Goal: Task Accomplishment & Management: Manage account settings

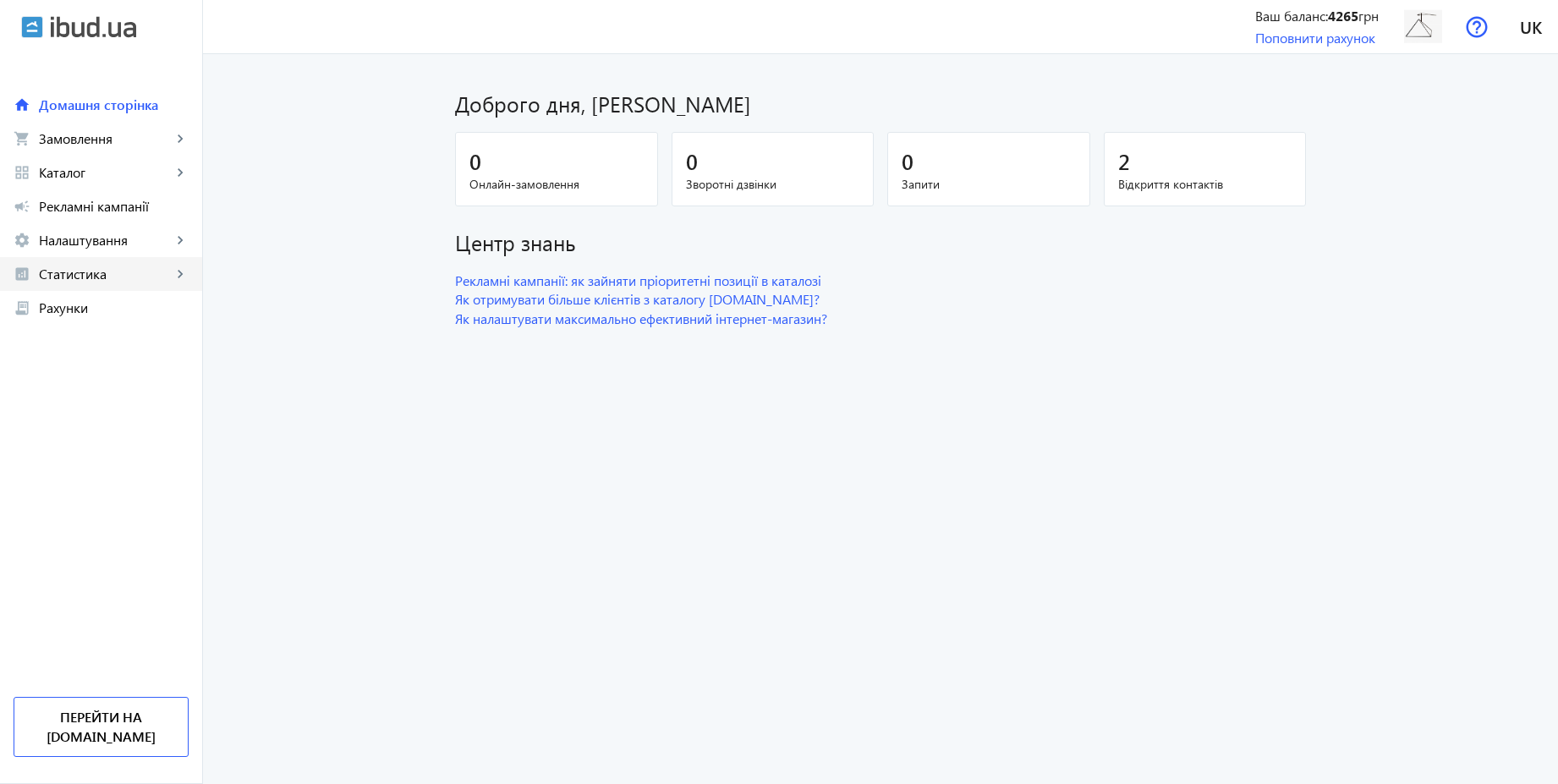
click at [98, 274] on span "Статистика" at bounding box center [104, 274] width 132 height 17
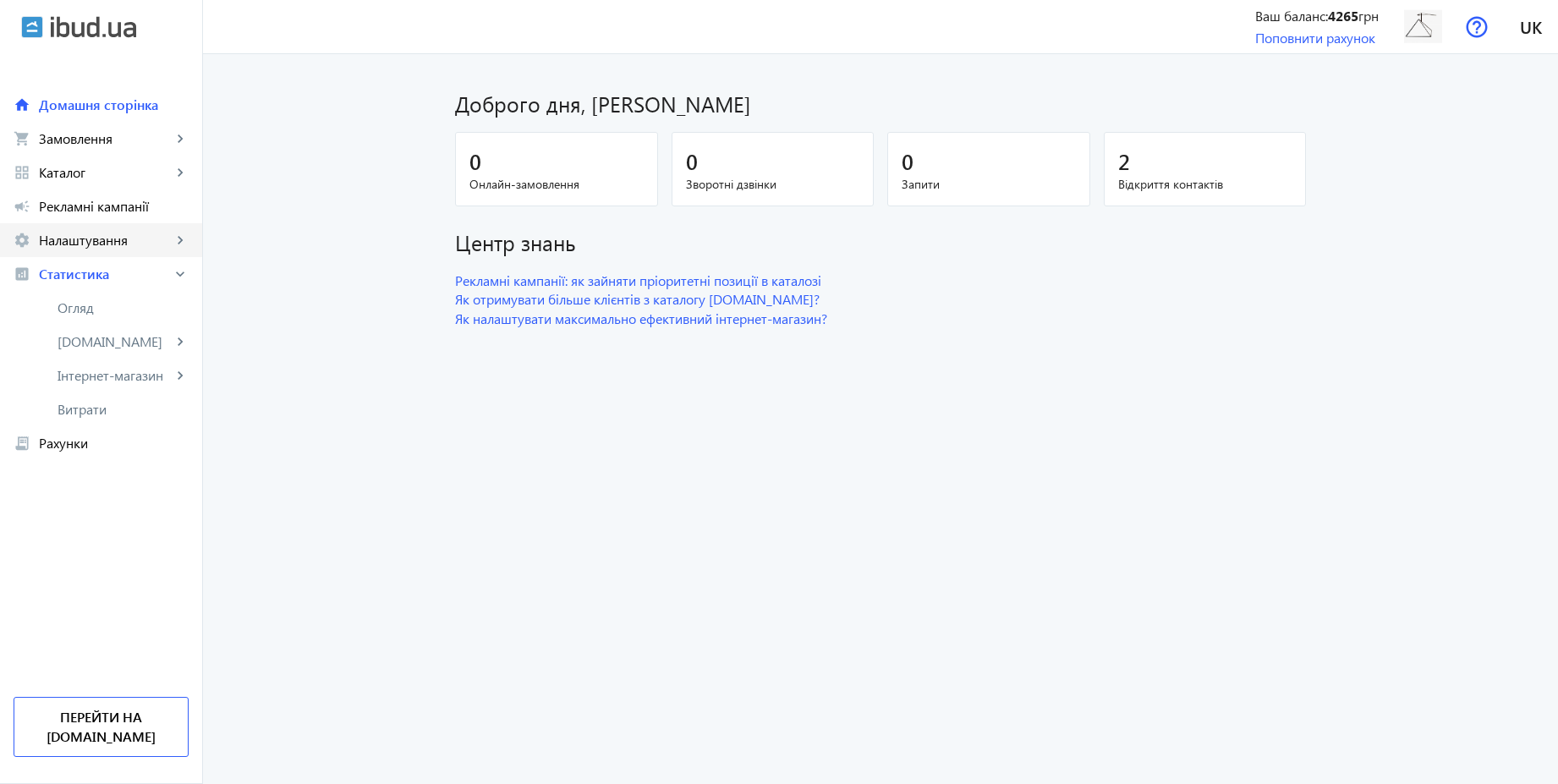
click at [96, 244] on span "Налаштування" at bounding box center [104, 239] width 132 height 17
click at [0, 0] on span "Загальні налаштування" at bounding box center [0, 0] width 0 height 0
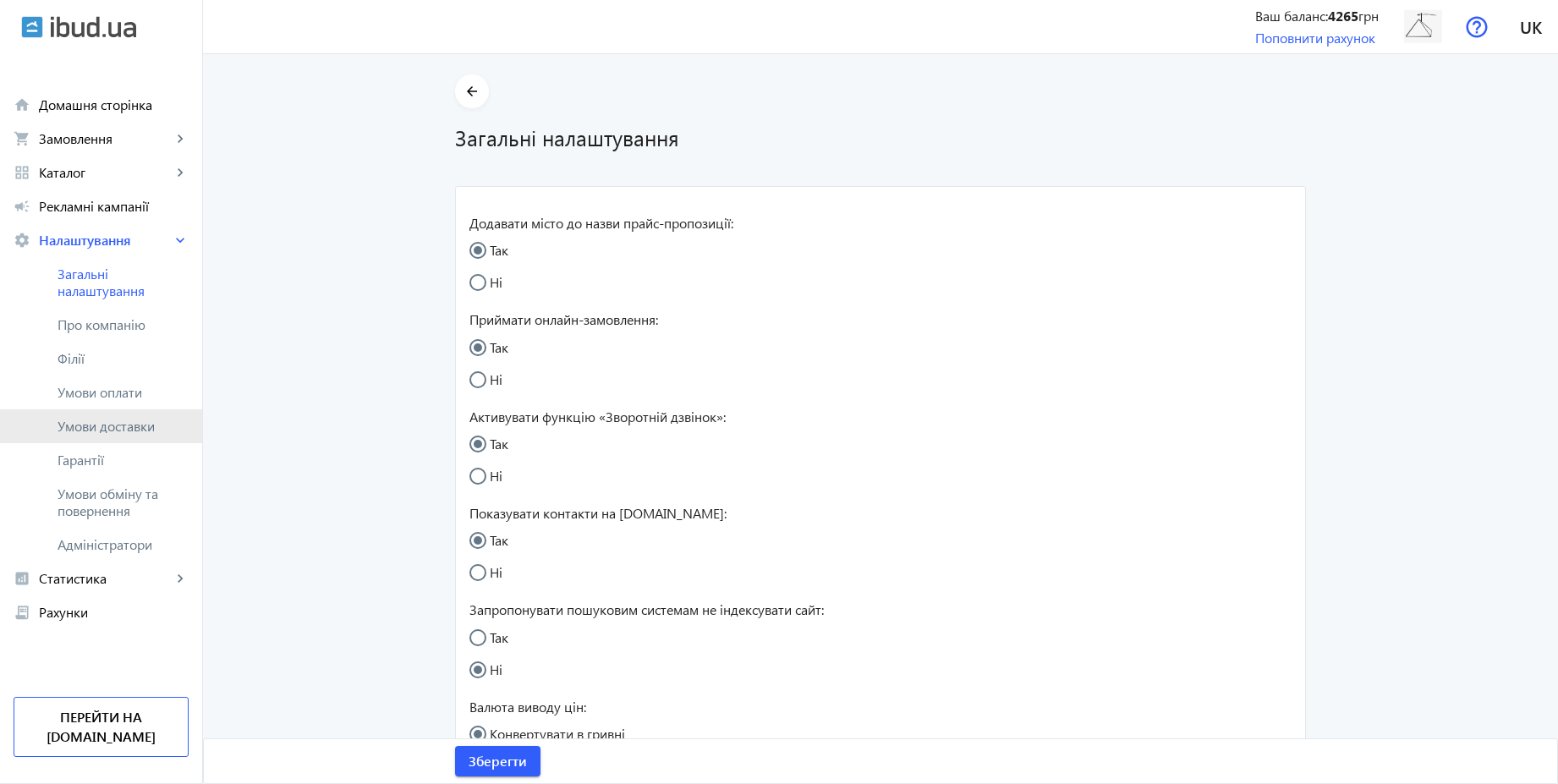
click at [126, 429] on span "Умови доставки" at bounding box center [123, 425] width 131 height 17
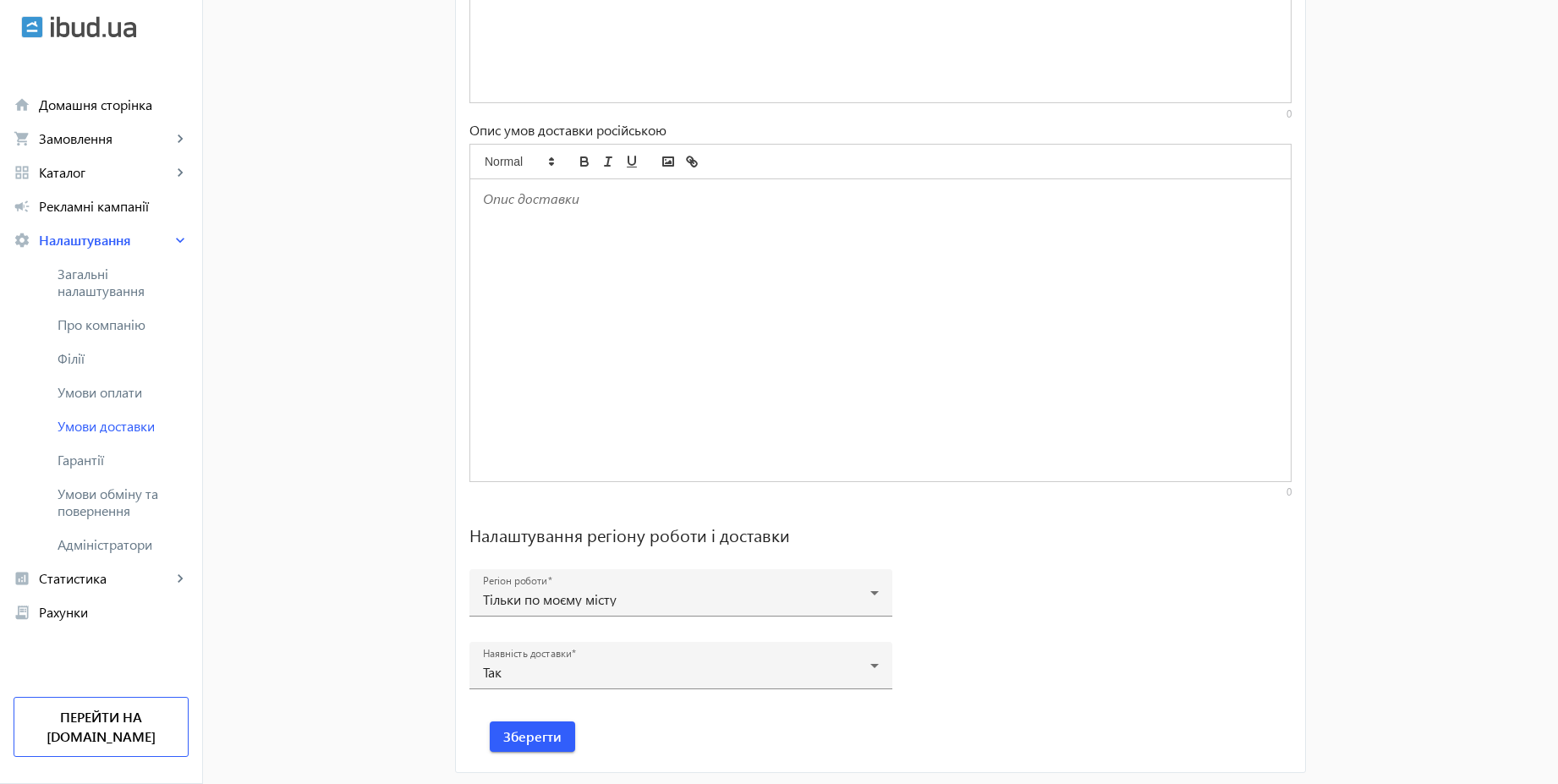
scroll to position [1050, 0]
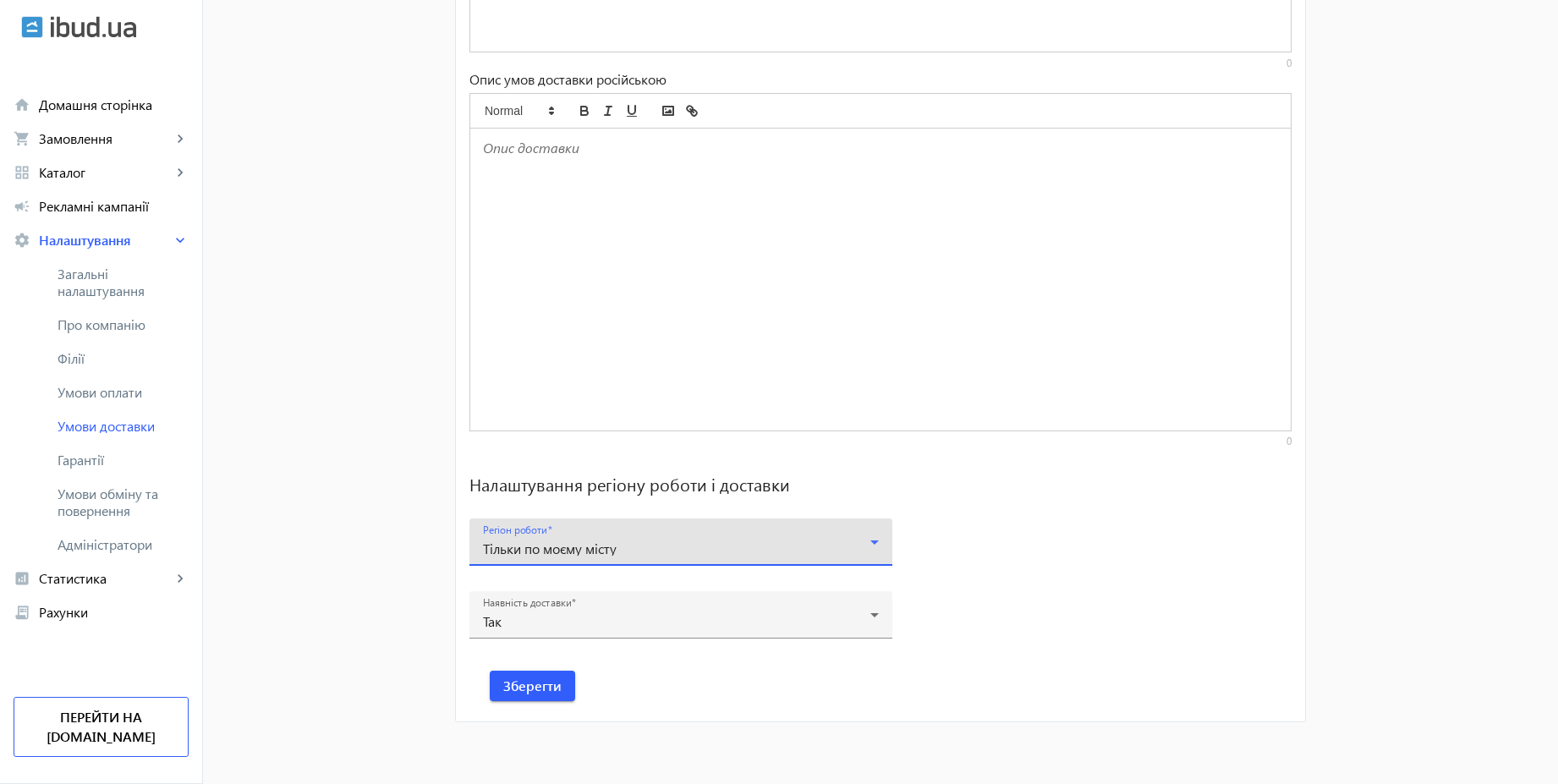
click at [554, 551] on span "Тільки по моєму місту" at bounding box center [550, 548] width 133 height 18
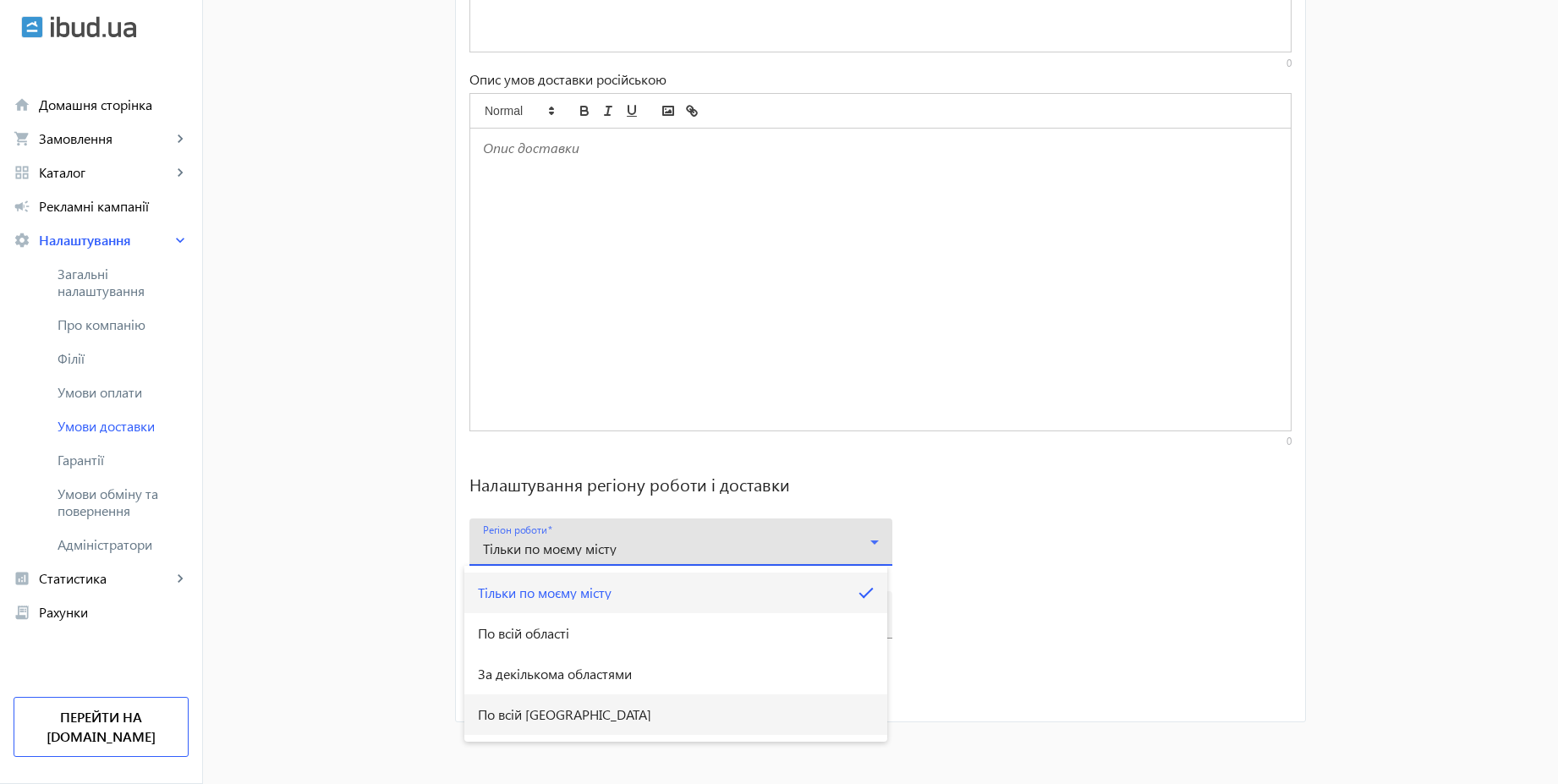
click at [554, 715] on span "По всій Україні" at bounding box center [565, 714] width 174 height 13
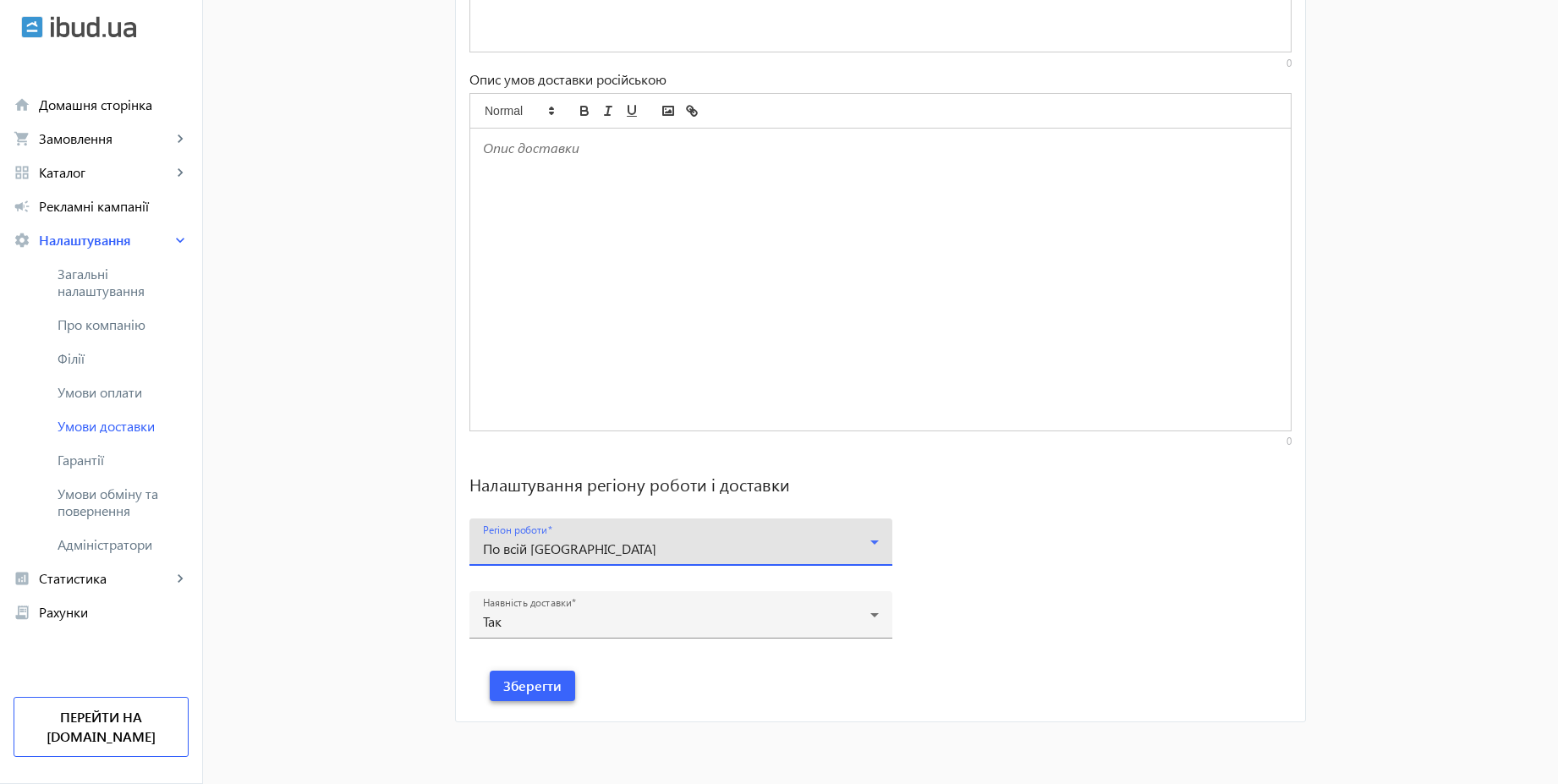
click at [553, 685] on span "Зберегти" at bounding box center [532, 685] width 59 height 18
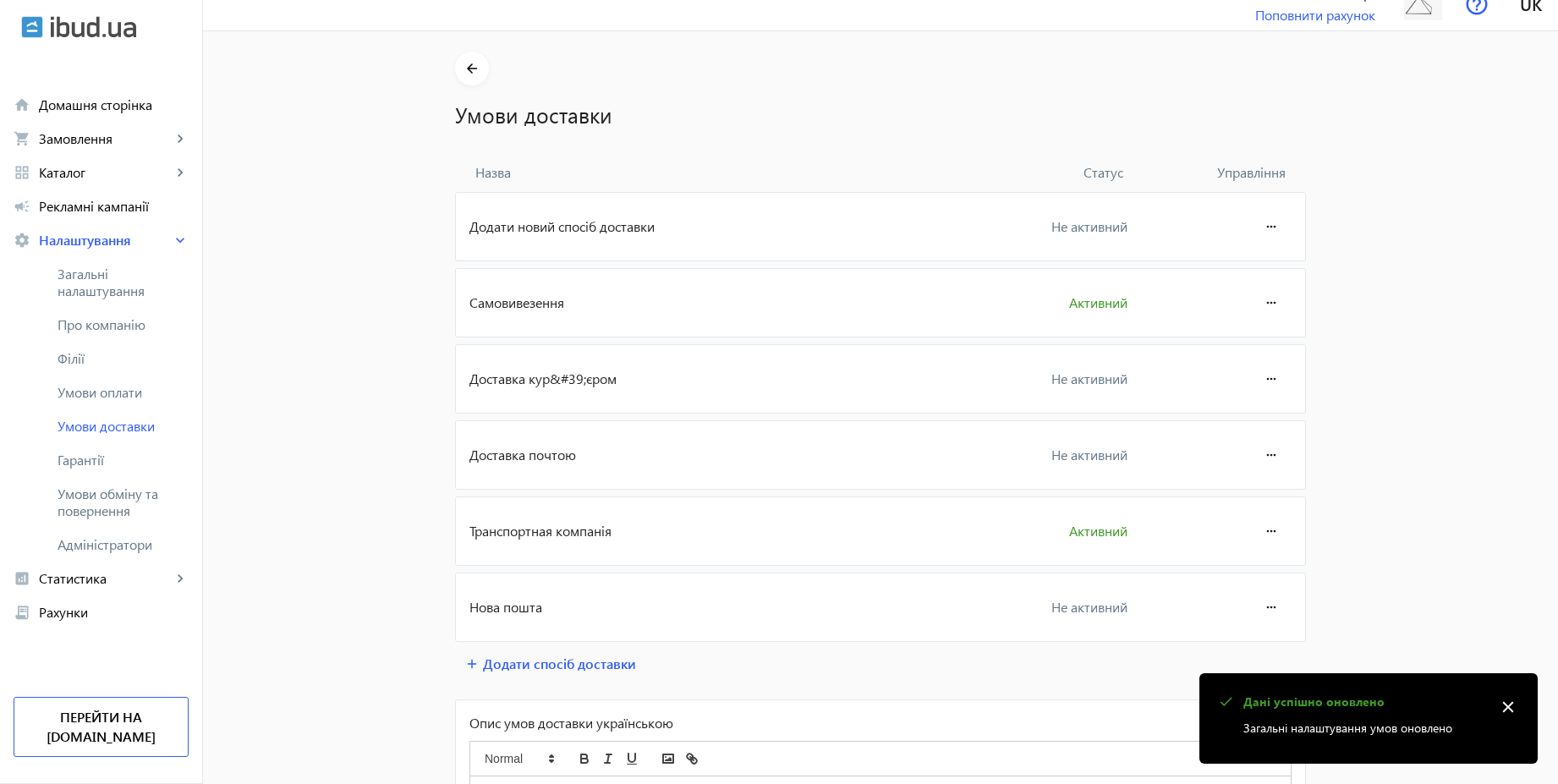
scroll to position [0, 0]
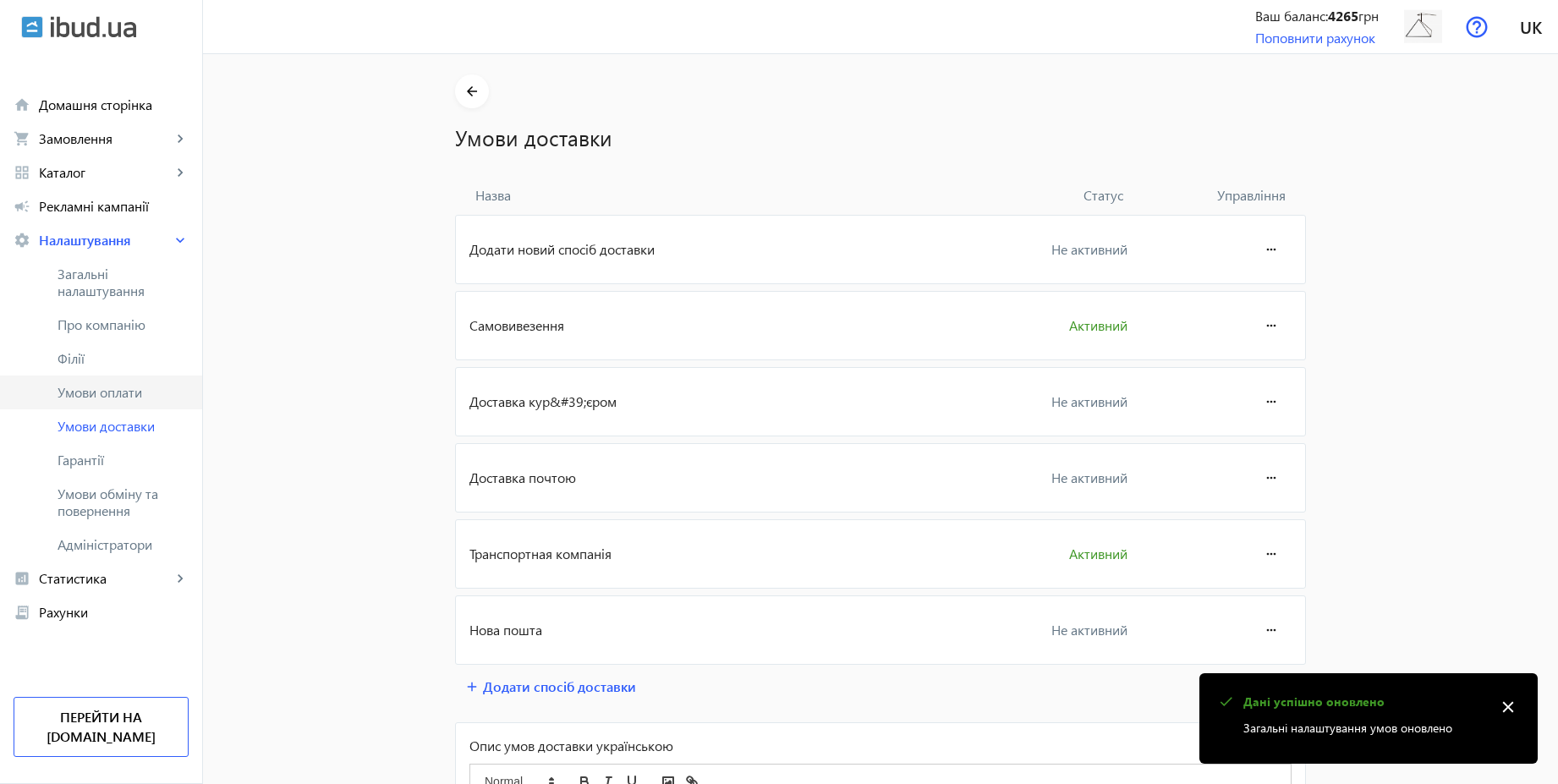
click at [115, 384] on span "Умови оплати" at bounding box center [123, 392] width 131 height 17
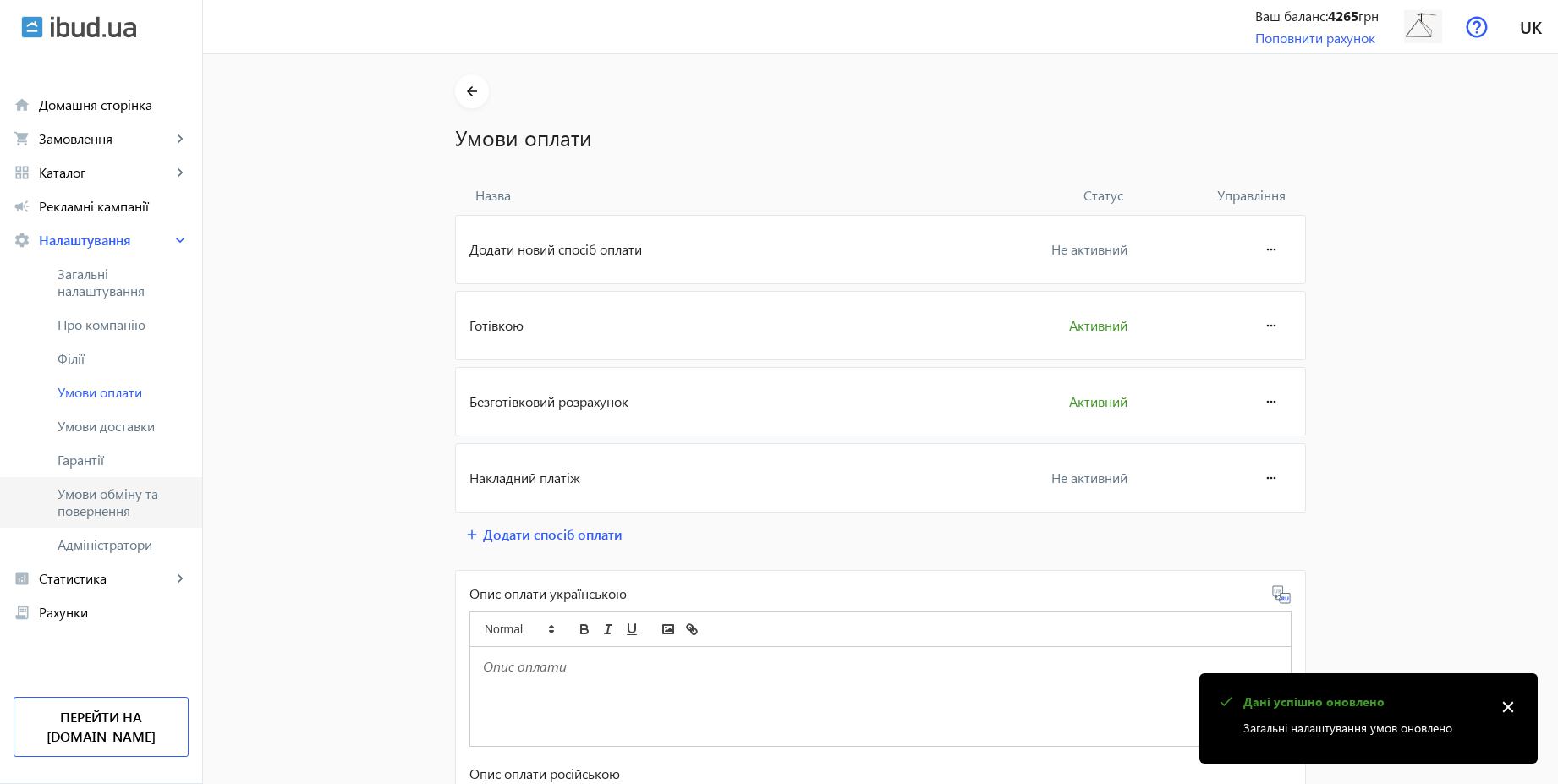
click at [121, 497] on span "Умови обміну та повернення" at bounding box center [123, 502] width 131 height 34
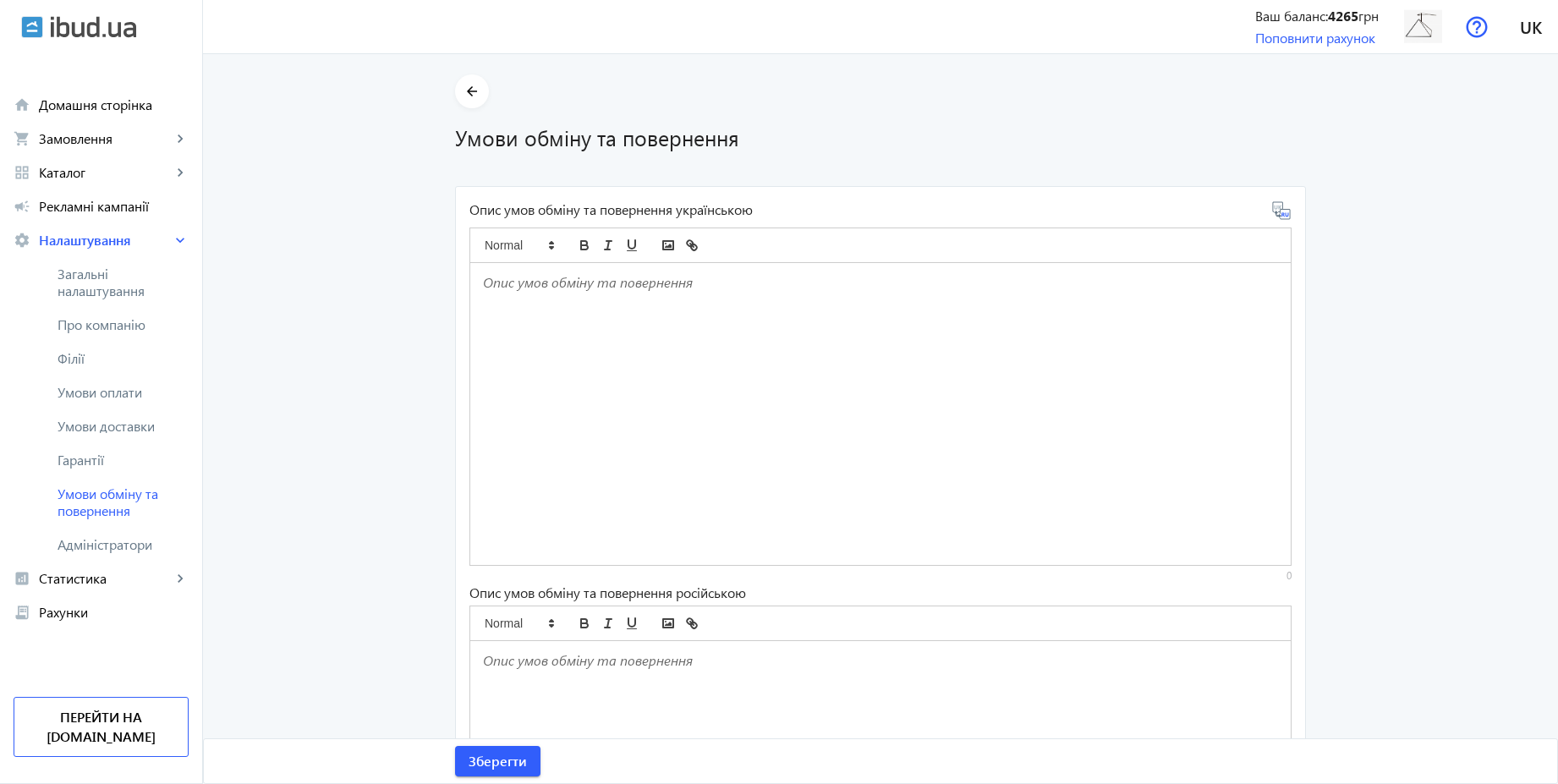
click at [577, 317] on div at bounding box center [880, 414] width 820 height 302
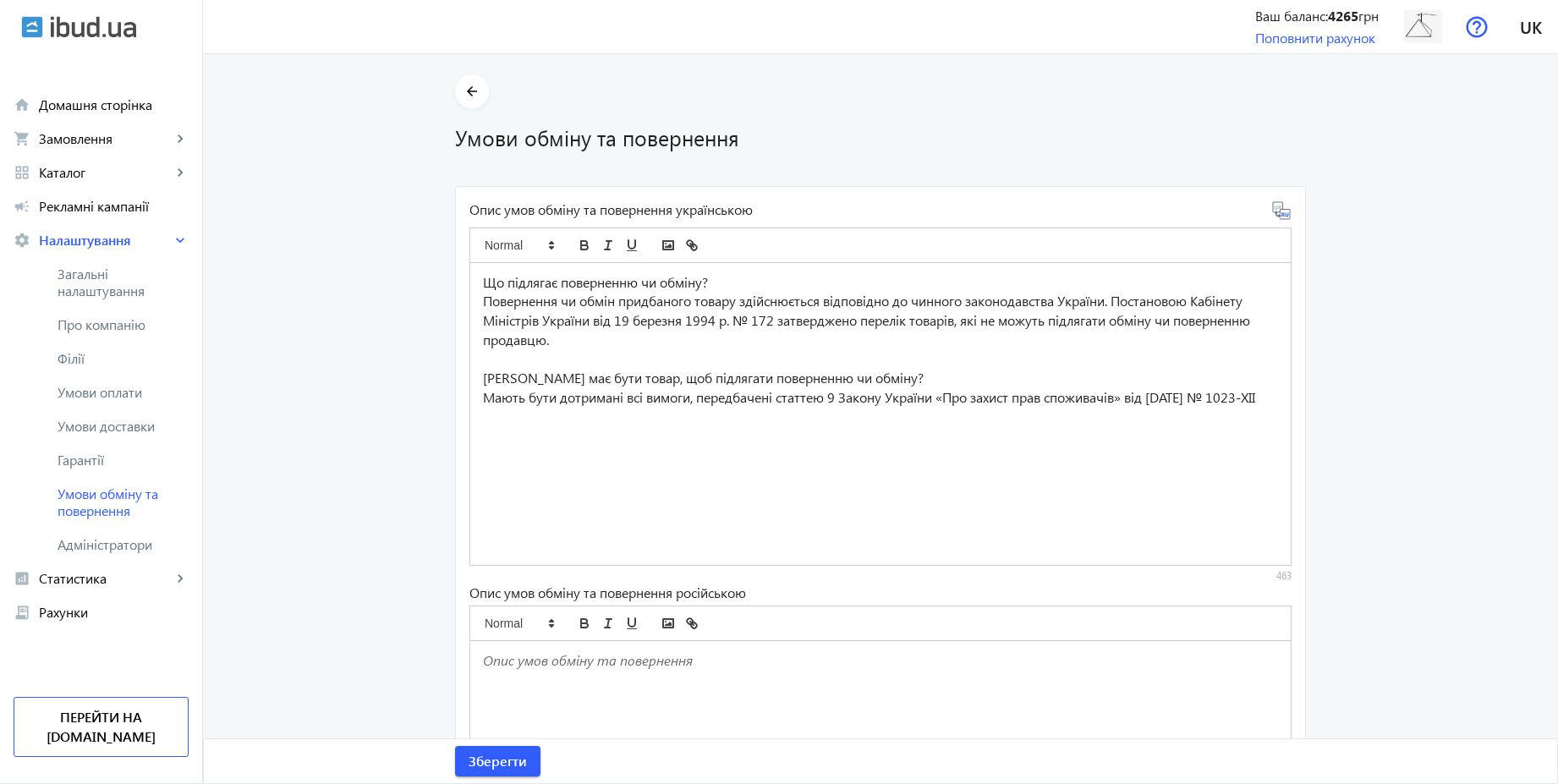
click at [1277, 216] on icon at bounding box center [1281, 210] width 20 height 20
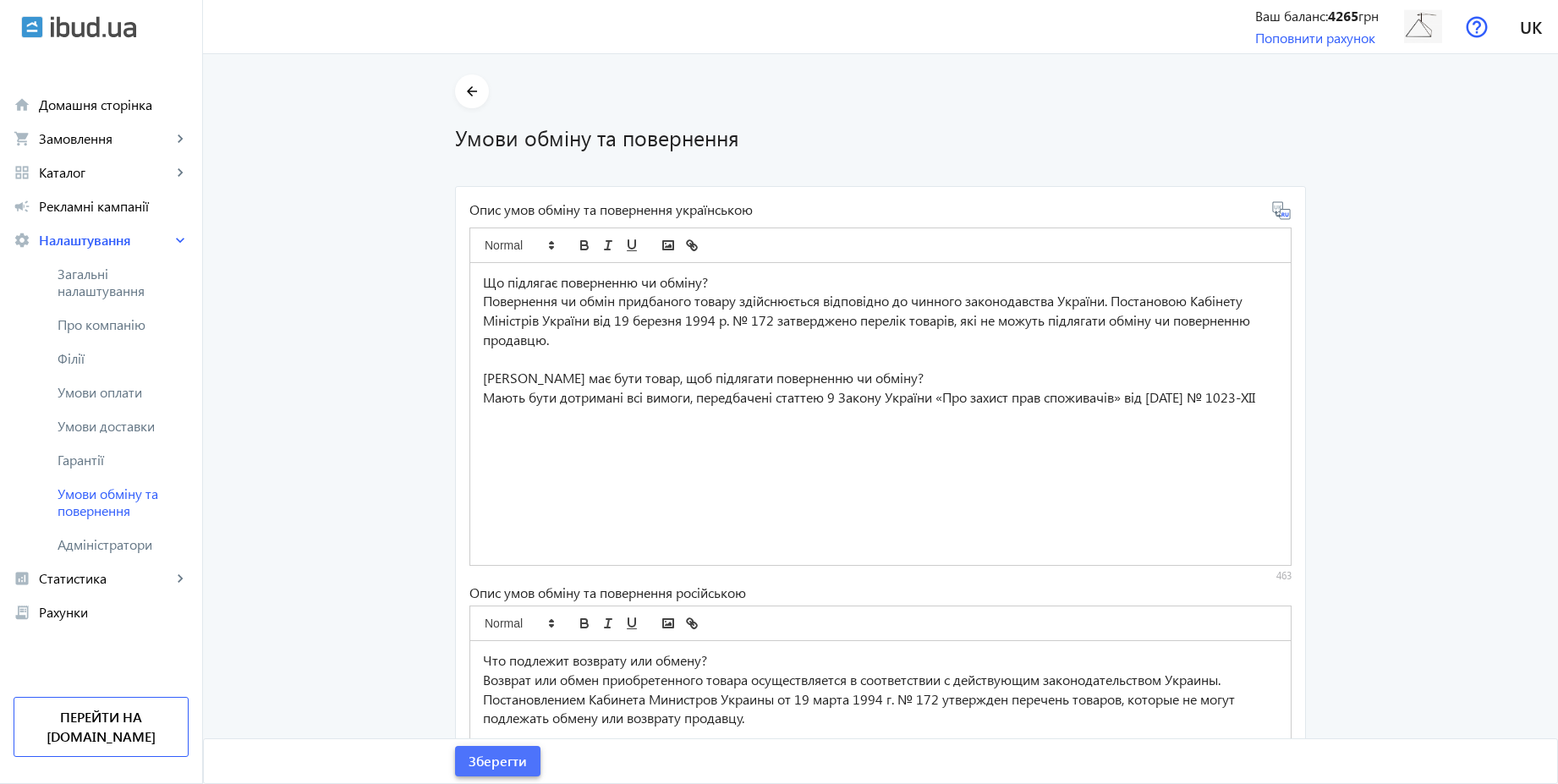
click at [510, 759] on span "Зберегти" at bounding box center [497, 760] width 59 height 18
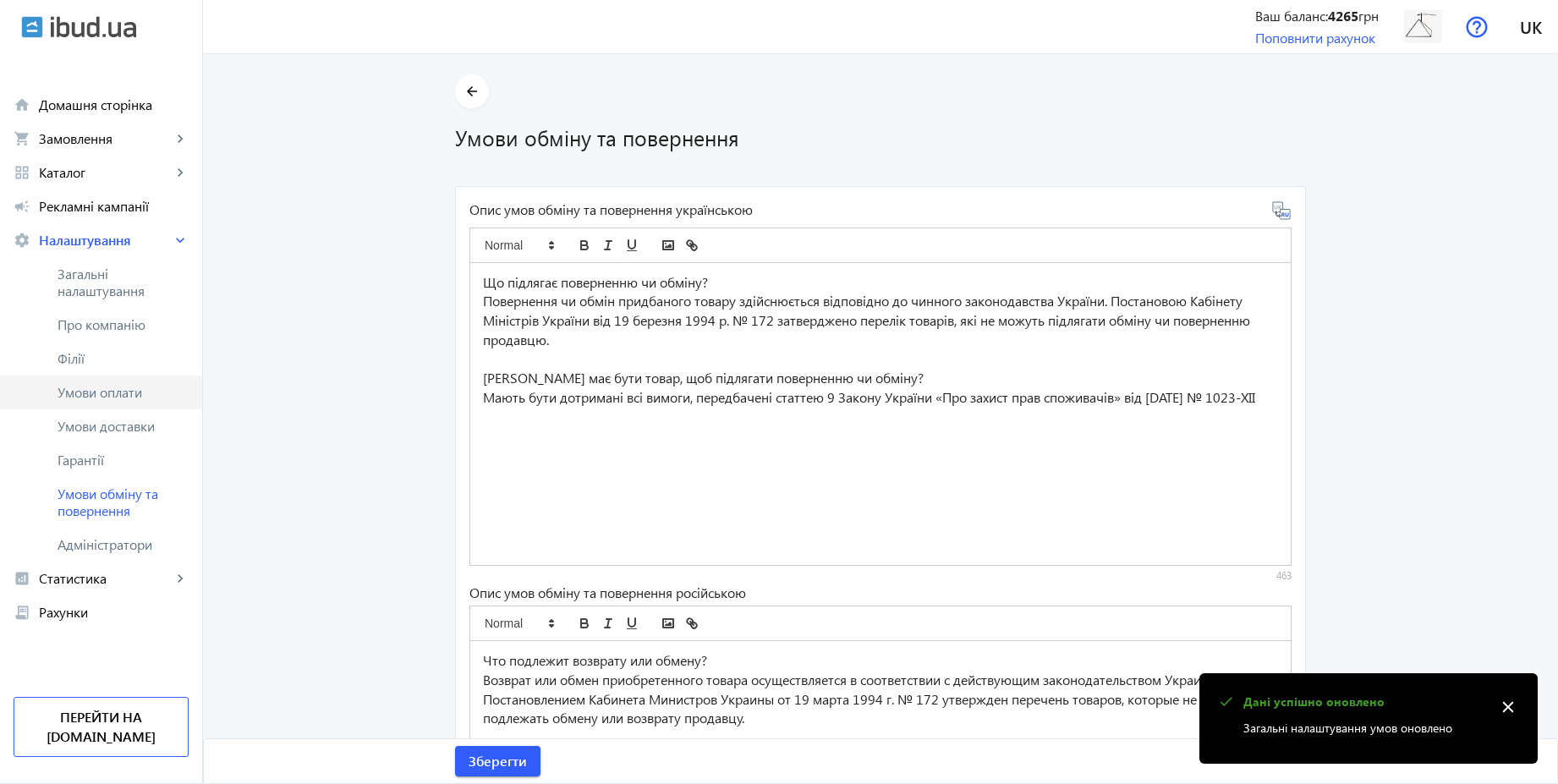
click at [115, 401] on link "Умови оплати" at bounding box center [101, 392] width 202 height 34
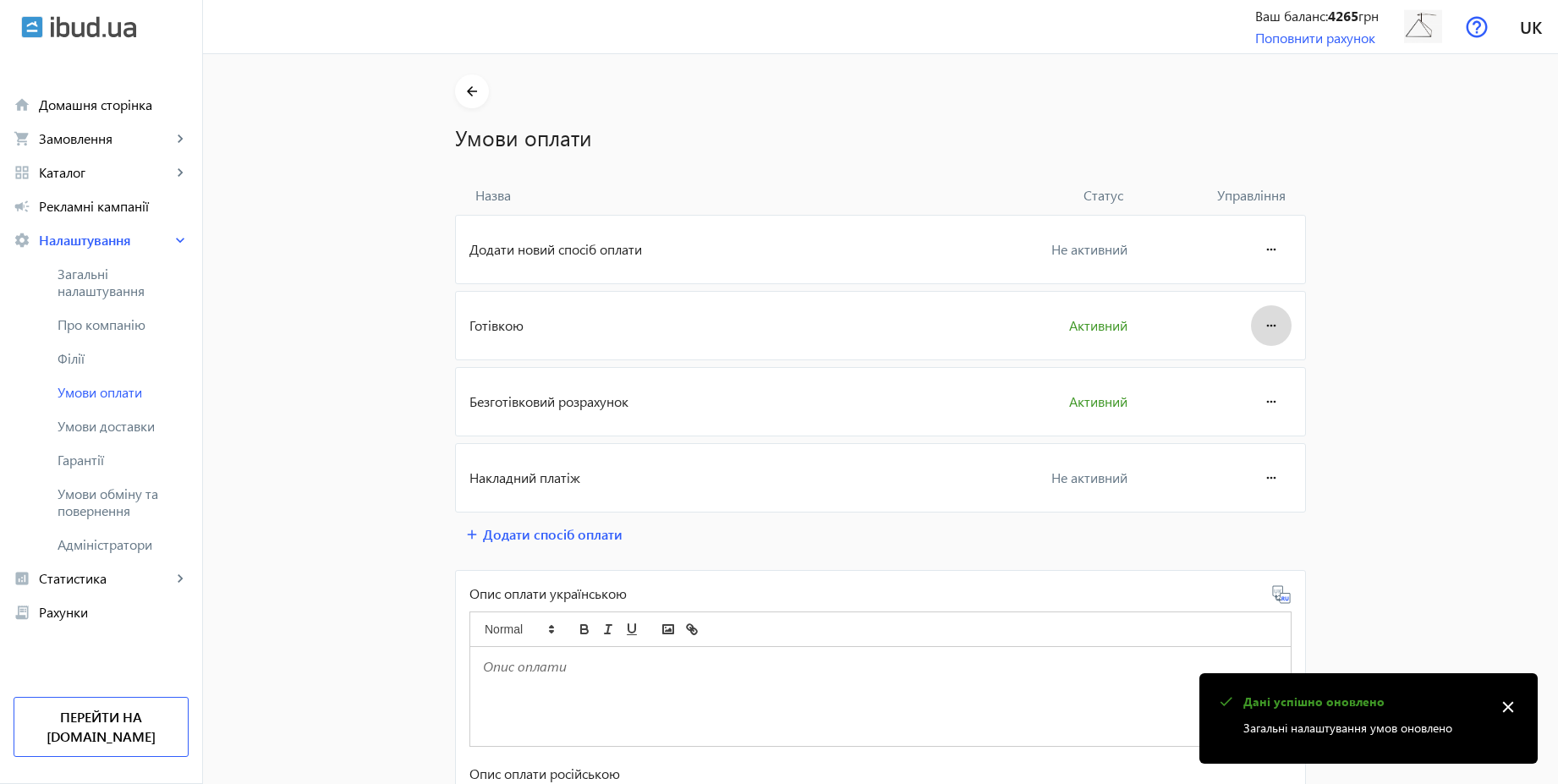
click at [1265, 336] on mat-icon "more_horiz" at bounding box center [1271, 325] width 20 height 40
click at [1255, 369] on span "Редагувати" at bounding box center [1239, 372] width 68 height 13
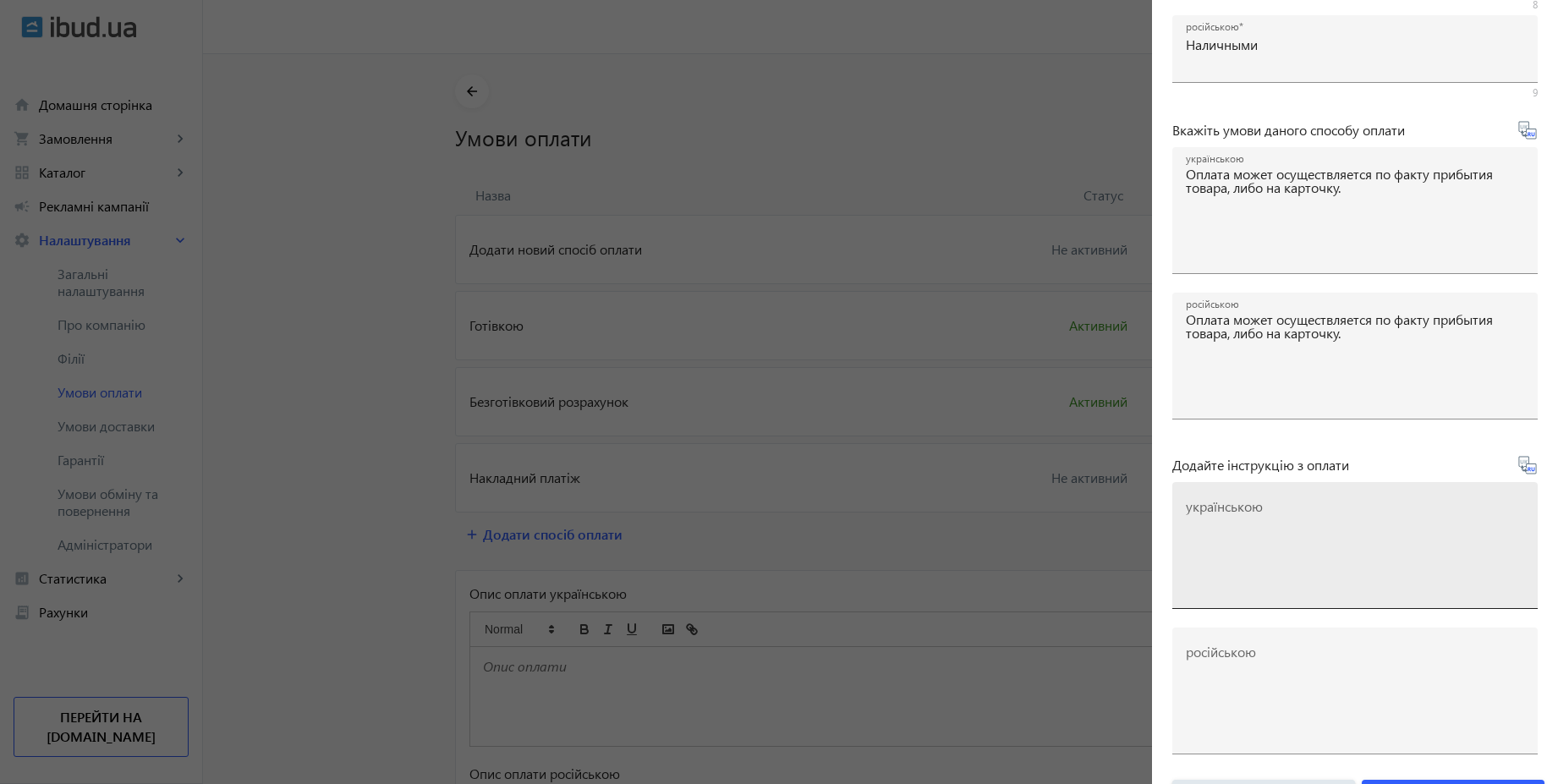
scroll to position [280, 0]
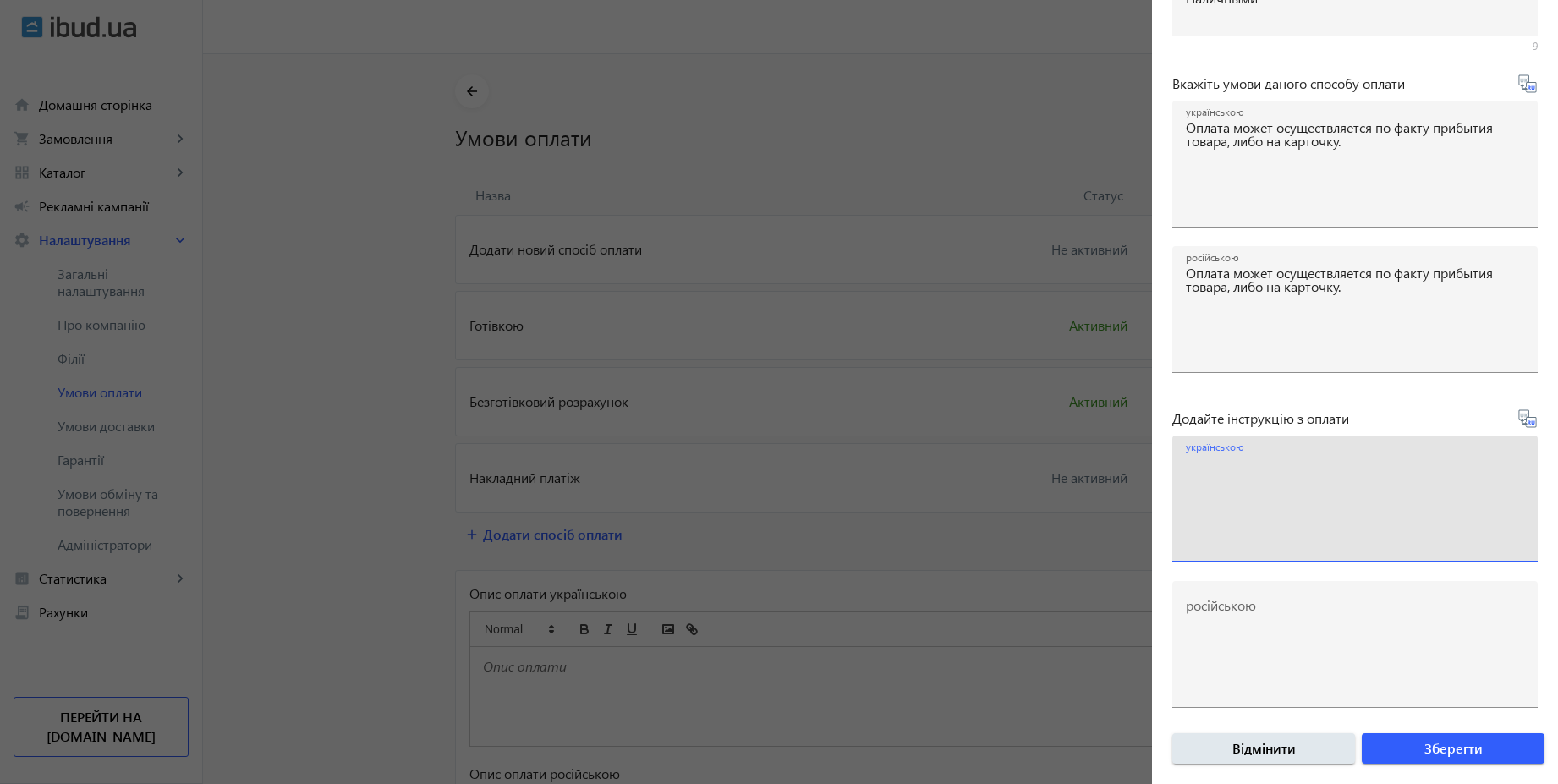
click at [1262, 467] on textarea "українською" at bounding box center [1355, 506] width 339 height 100
paste textarea "Оплатіть замовлення готівкою при отриманні товару"
type textarea "Оплатіть замовлення готівкою при отриманні товару"
click at [1522, 419] on icon at bounding box center [1527, 418] width 20 height 20
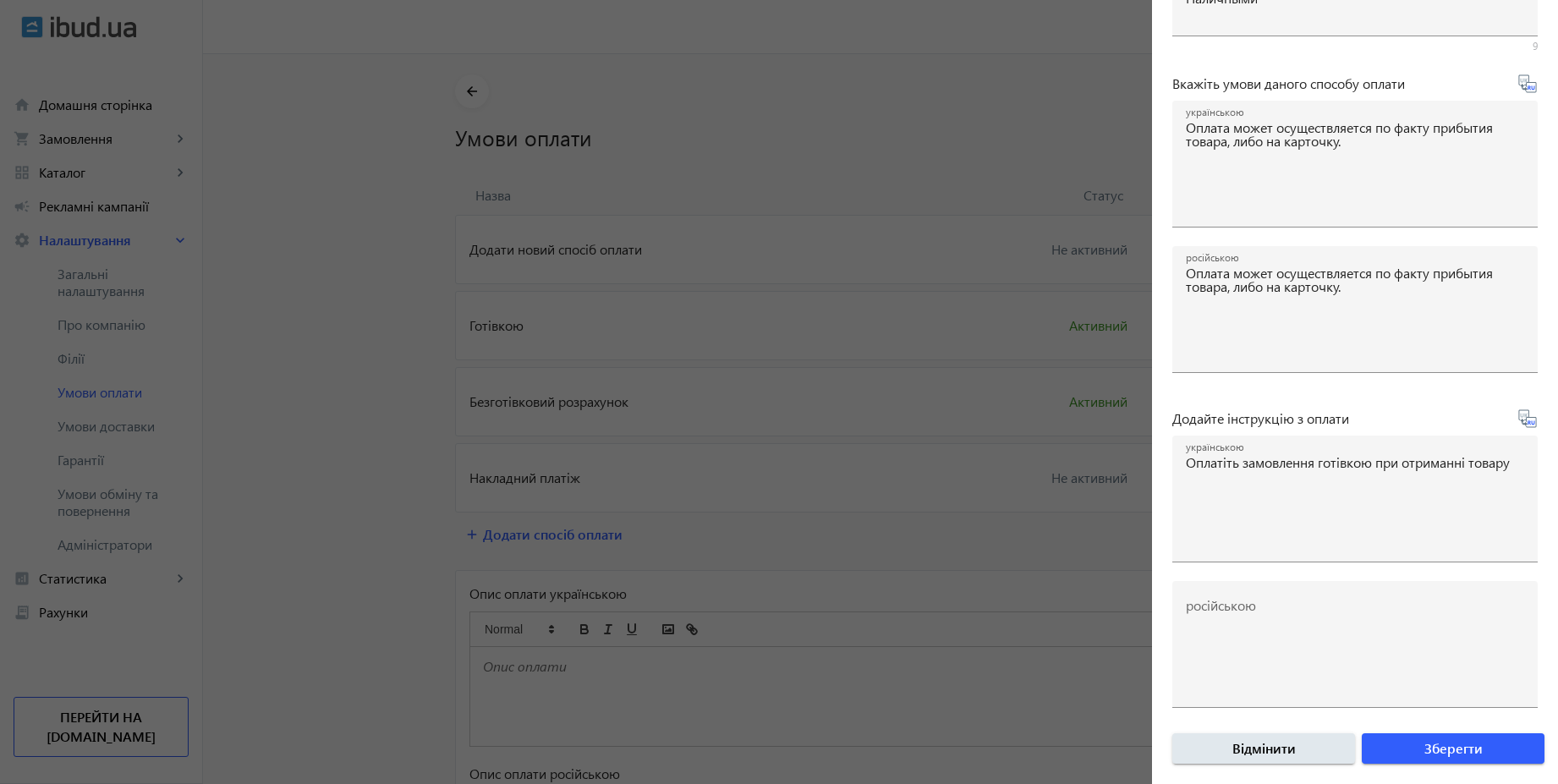
type textarea "Оплатите заказ наличными при получении товара"
click at [1437, 746] on span "Зберегти" at bounding box center [1454, 748] width 59 height 18
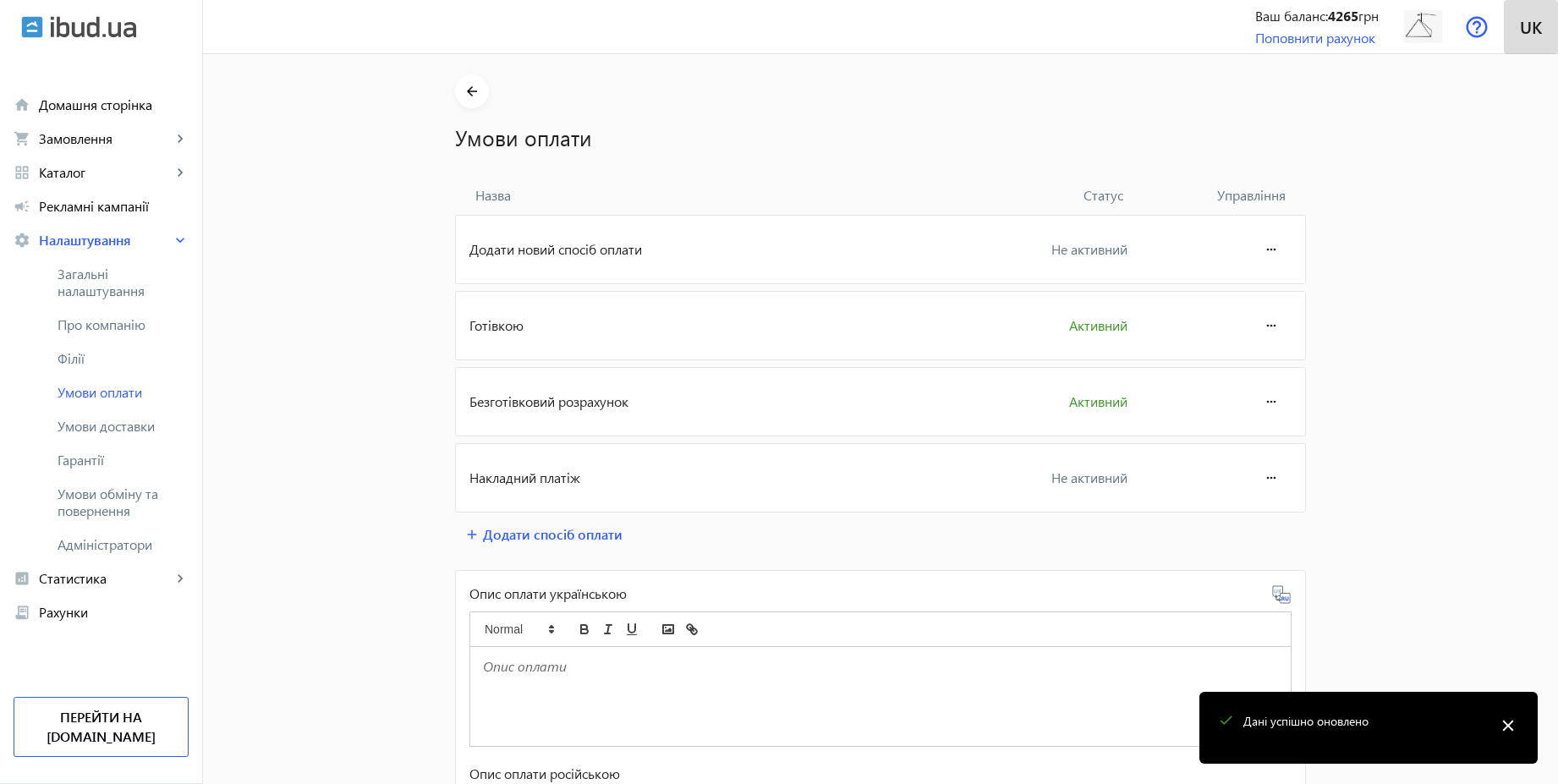
click at [1526, 26] on span "uk" at bounding box center [1531, 26] width 22 height 21
click at [1513, 67] on span "Русский" at bounding box center [1508, 71] width 52 height 21
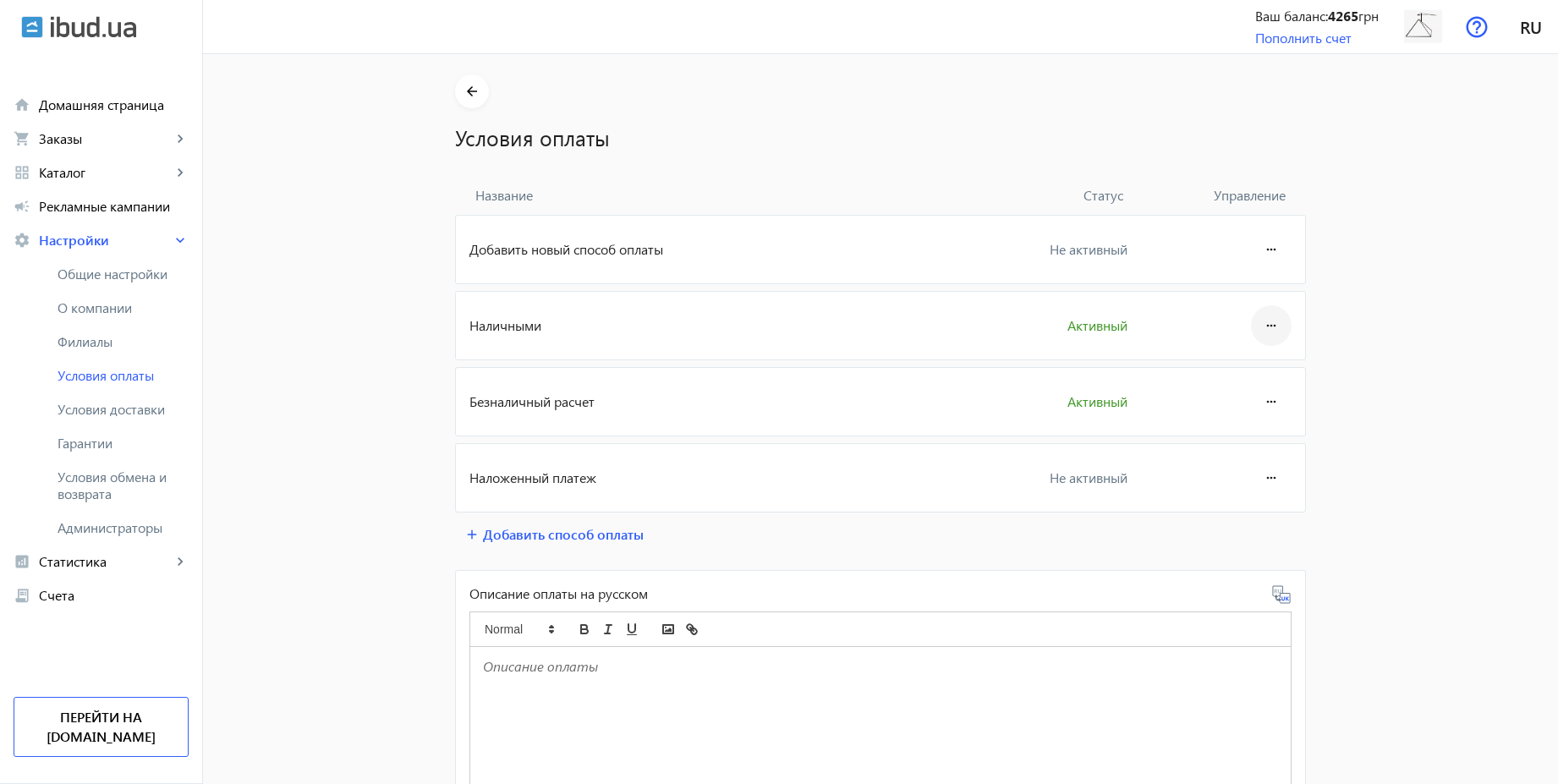
click at [1261, 320] on mat-icon "more_horiz" at bounding box center [1271, 325] width 20 height 40
click at [1259, 366] on span "Редактировать" at bounding box center [1227, 372] width 90 height 13
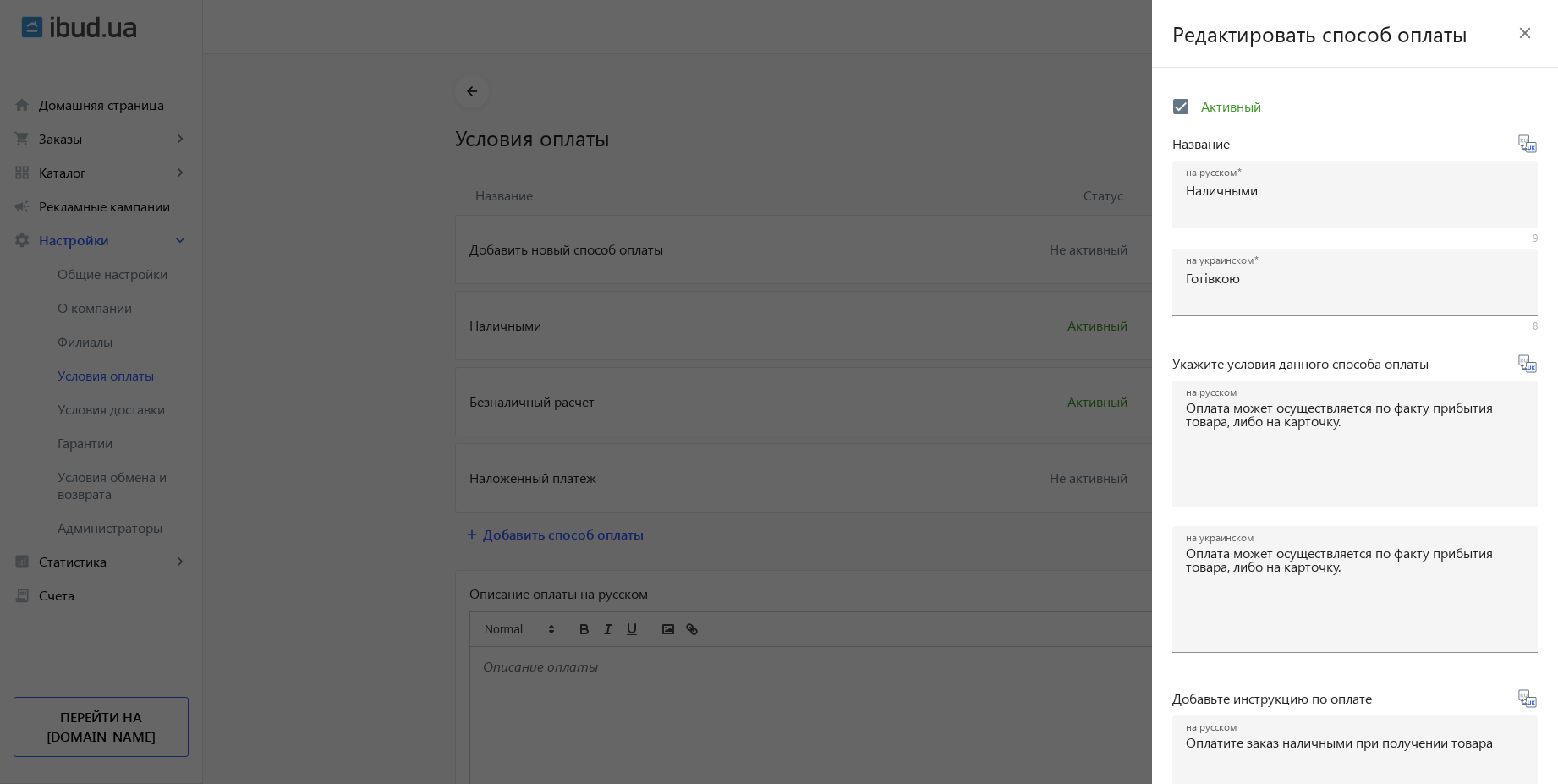
click at [1519, 366] on icon at bounding box center [1527, 363] width 20 height 20
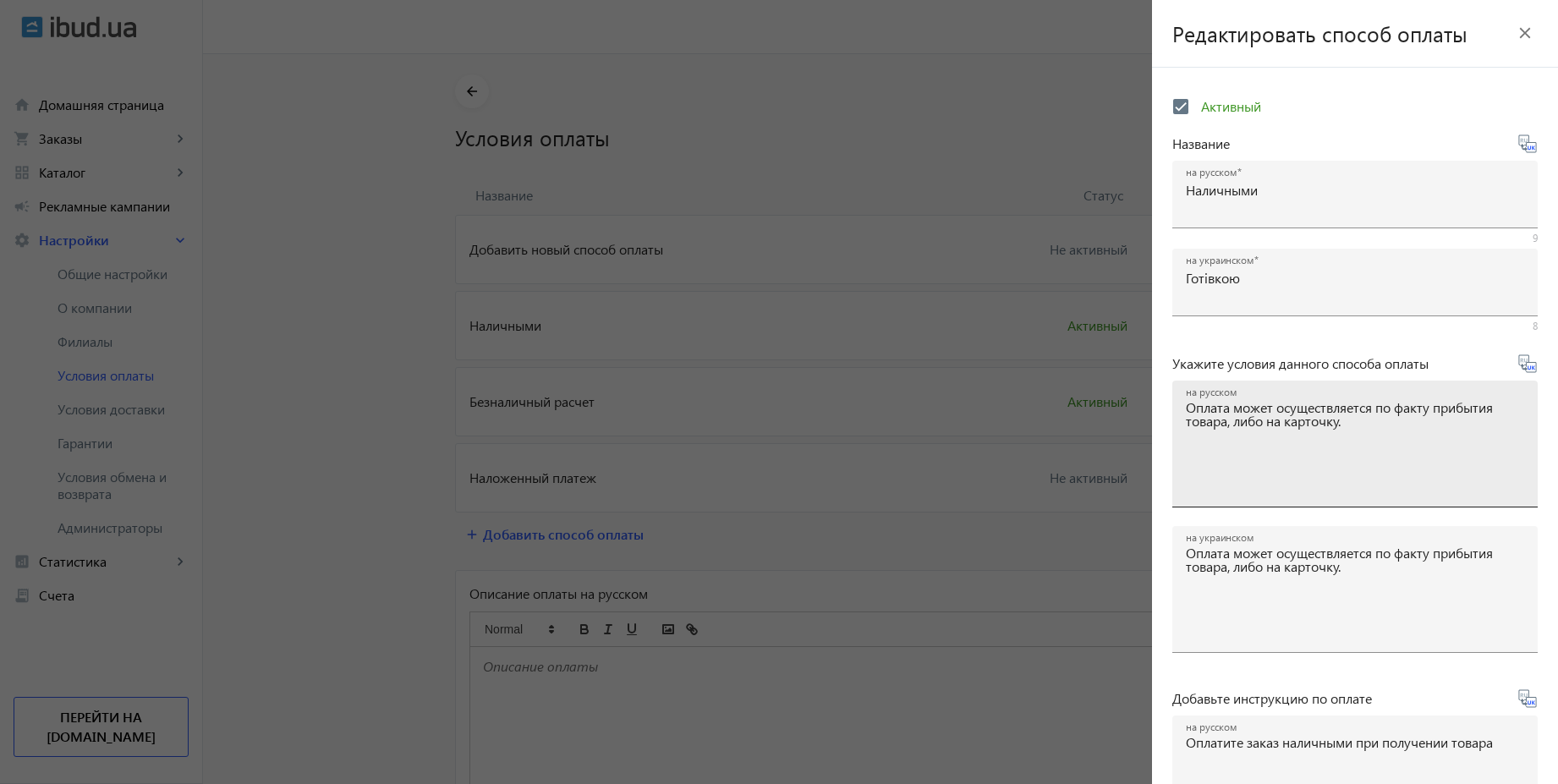
type textarea "Оплата може здійснюватися за фактом прибуття товару або на картку."
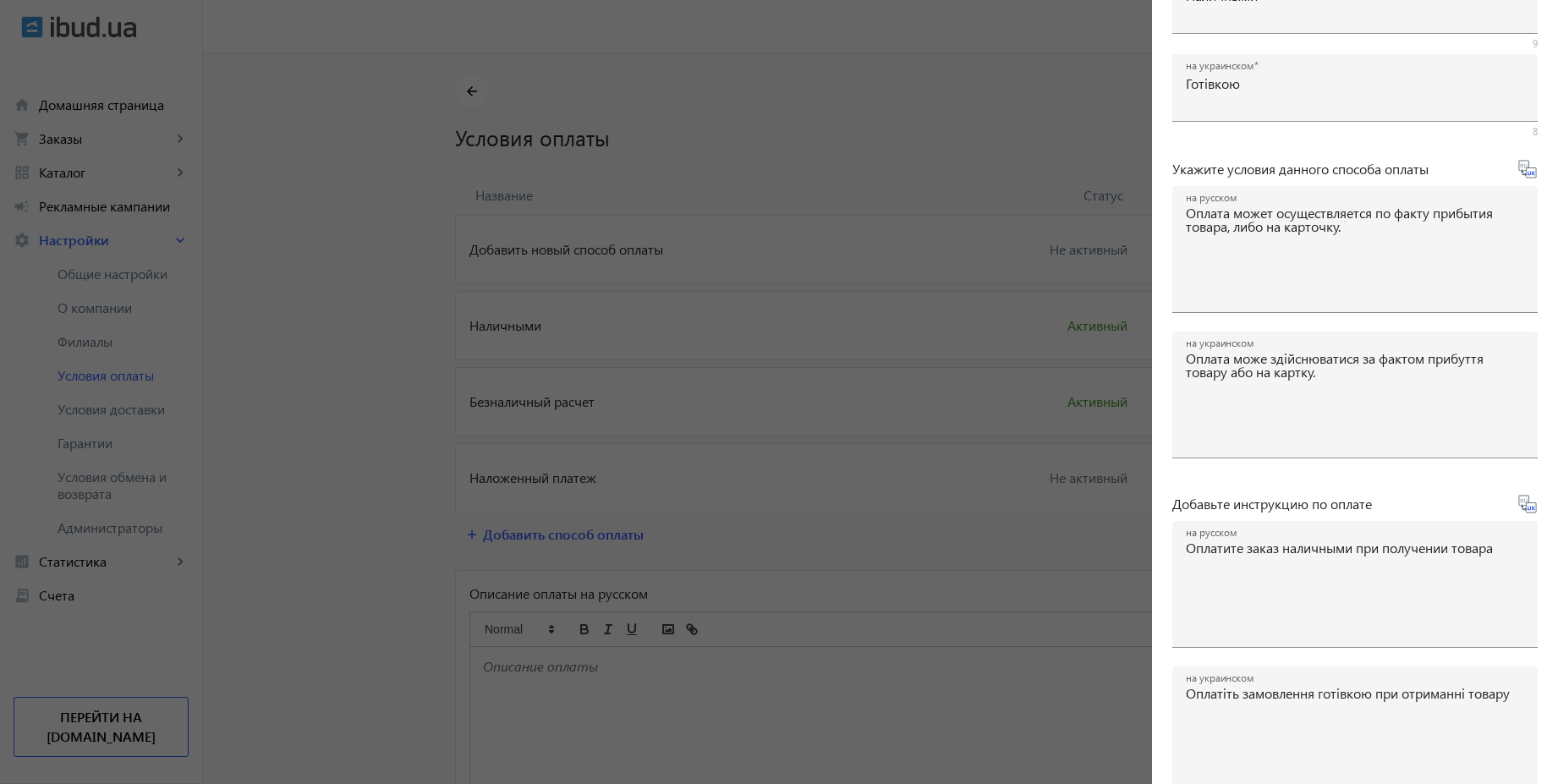
scroll to position [280, 0]
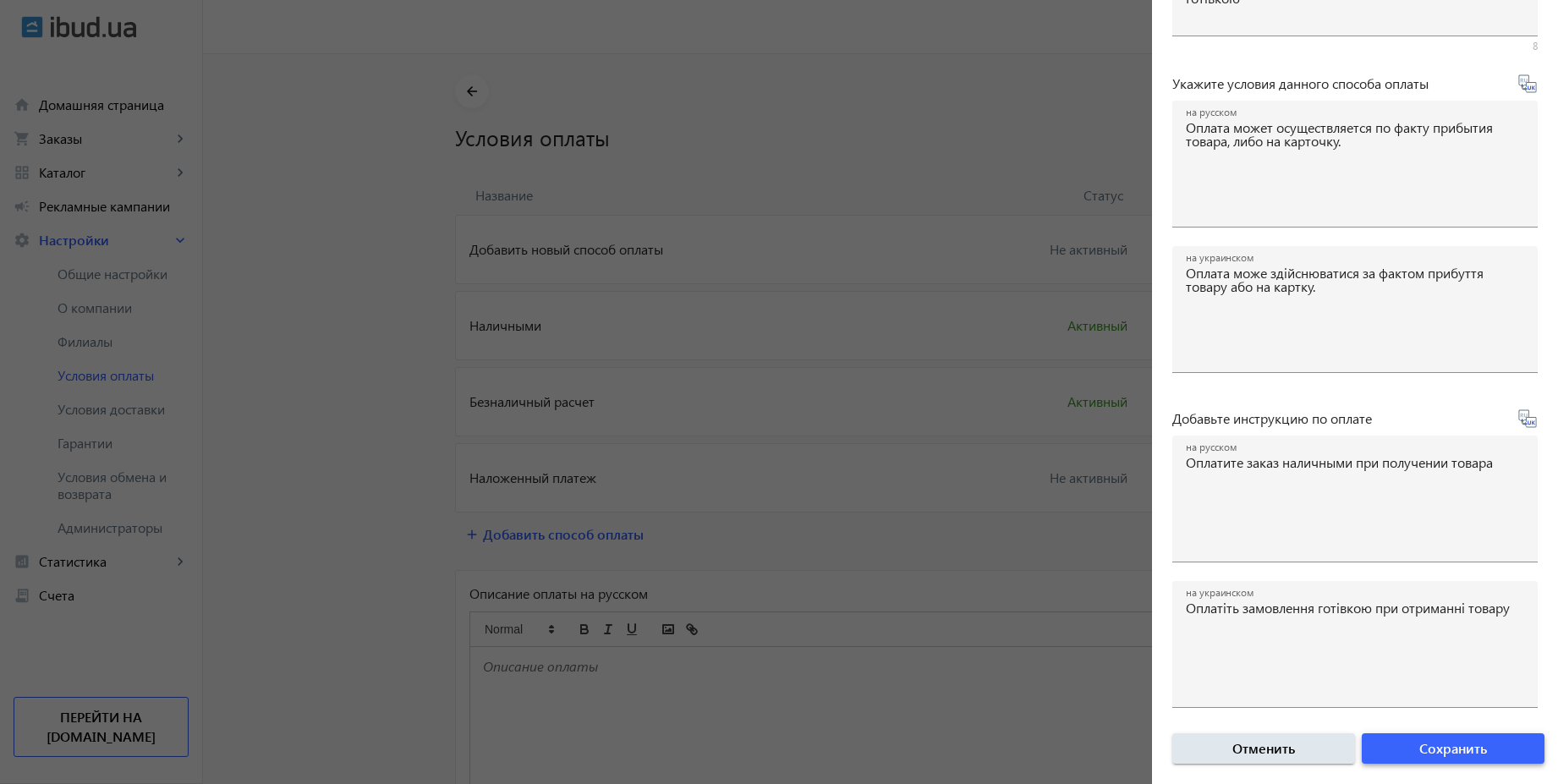
click at [1423, 745] on span "Сохранить" at bounding box center [1453, 748] width 68 height 18
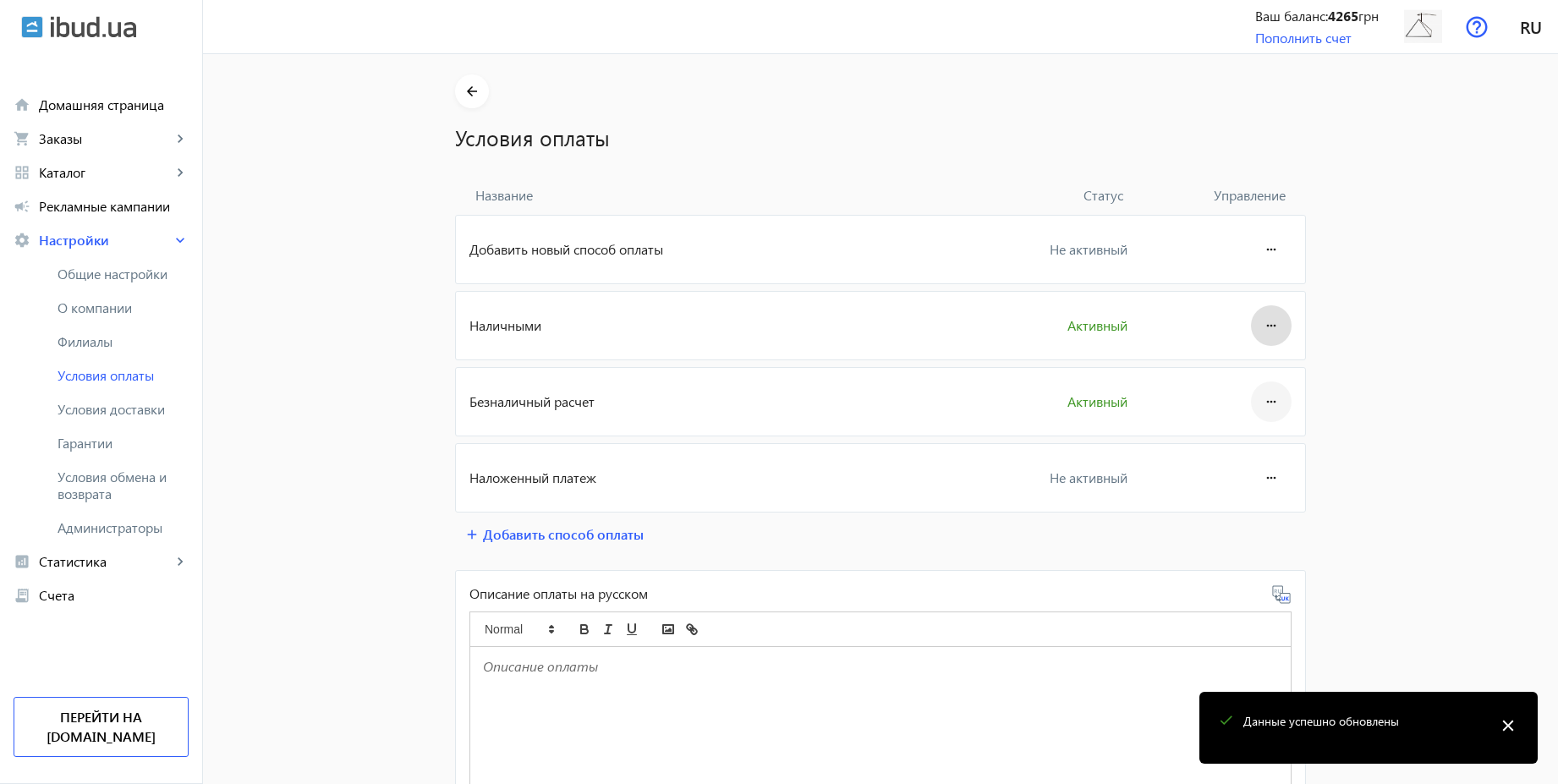
click at [1254, 396] on span at bounding box center [1271, 402] width 40 height 40
click at [1252, 435] on button "Редактировать" at bounding box center [1227, 449] width 118 height 40
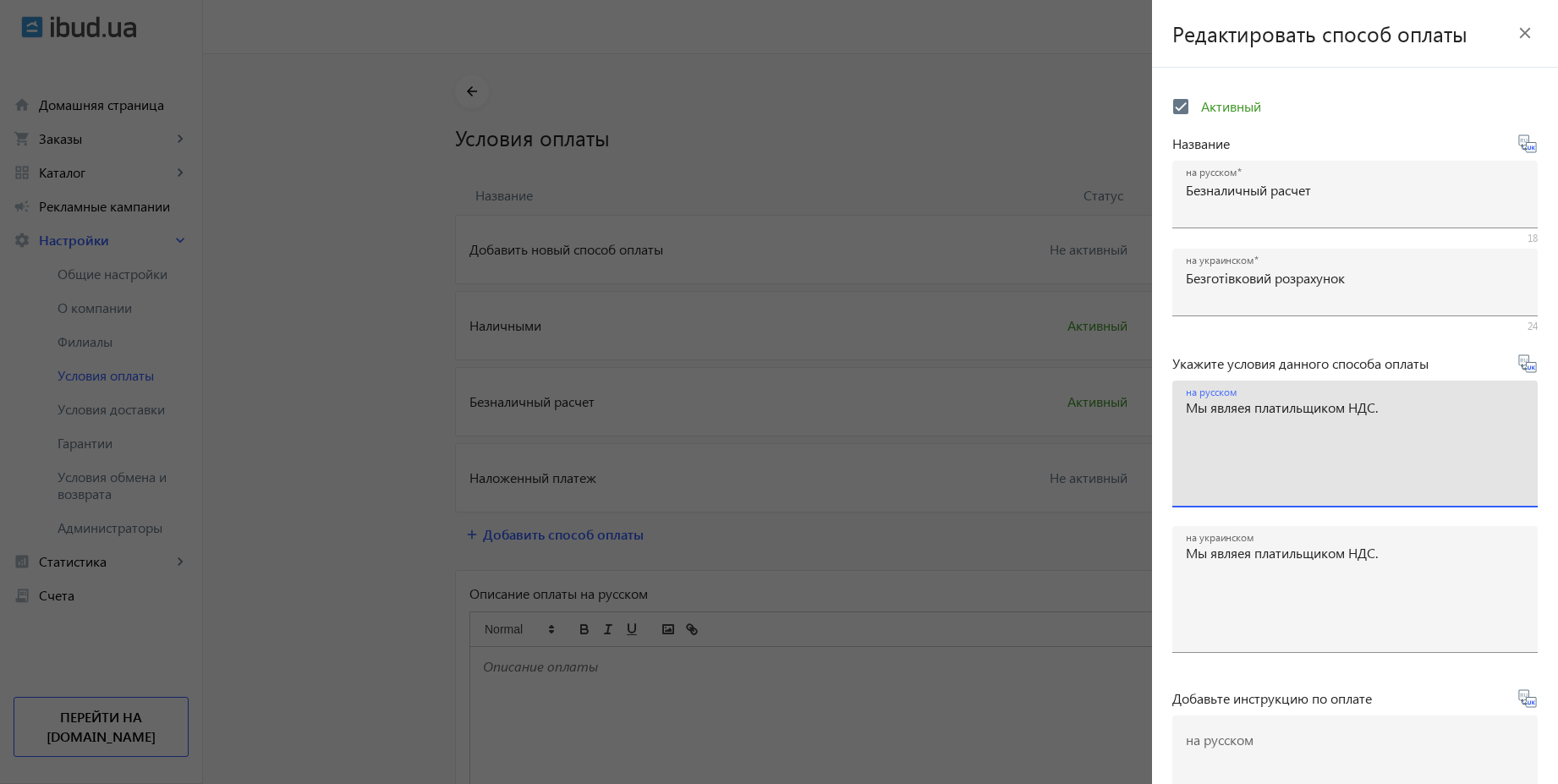
click at [1245, 410] on textarea "Мы являея платильщиком НДС." at bounding box center [1355, 451] width 339 height 100
type textarea "Мы являемся платильщиком НДС."
click at [1527, 367] on icon at bounding box center [1529, 367] width 4 height 4
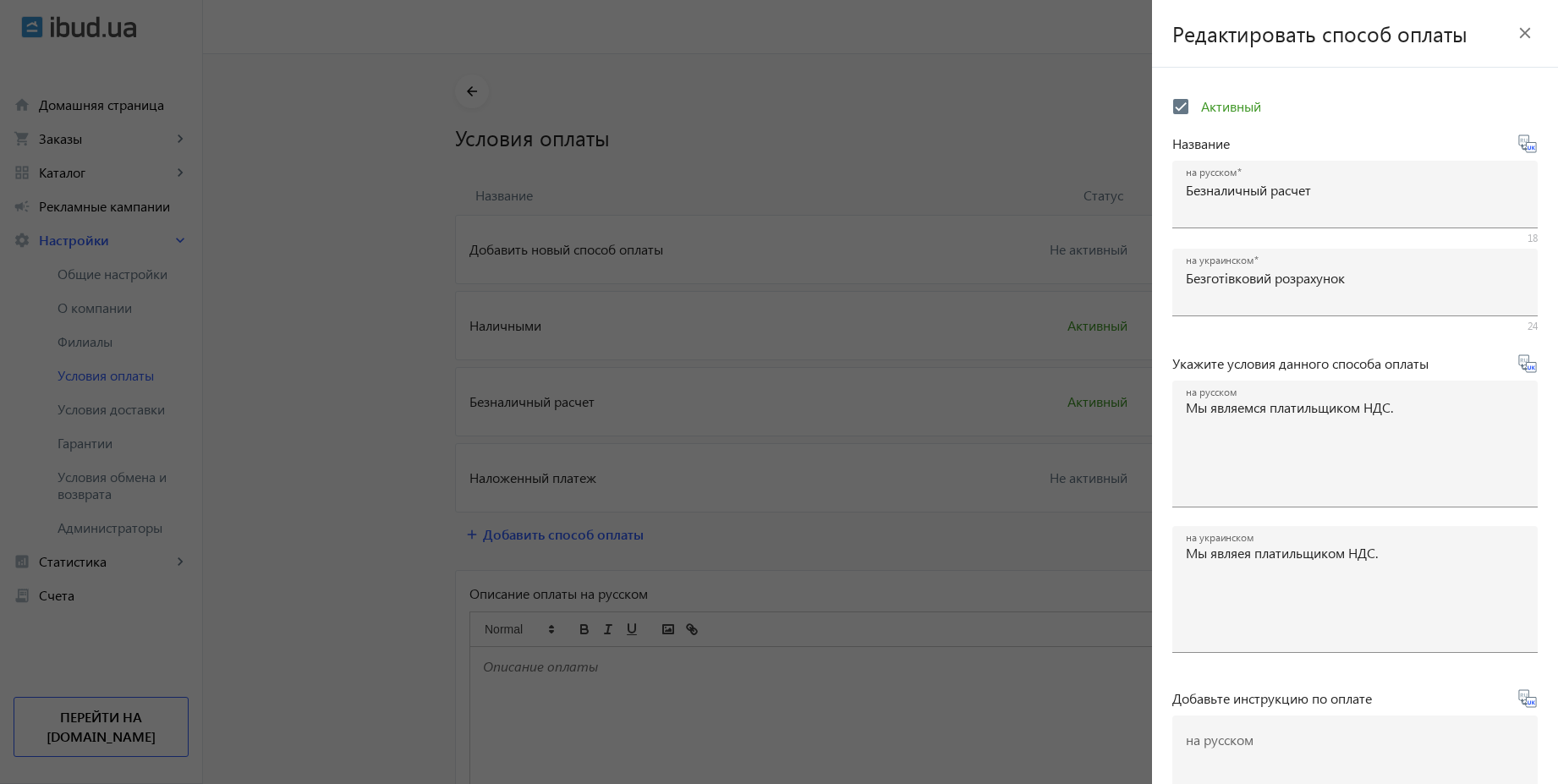
type textarea "Ми платник ПДВ."
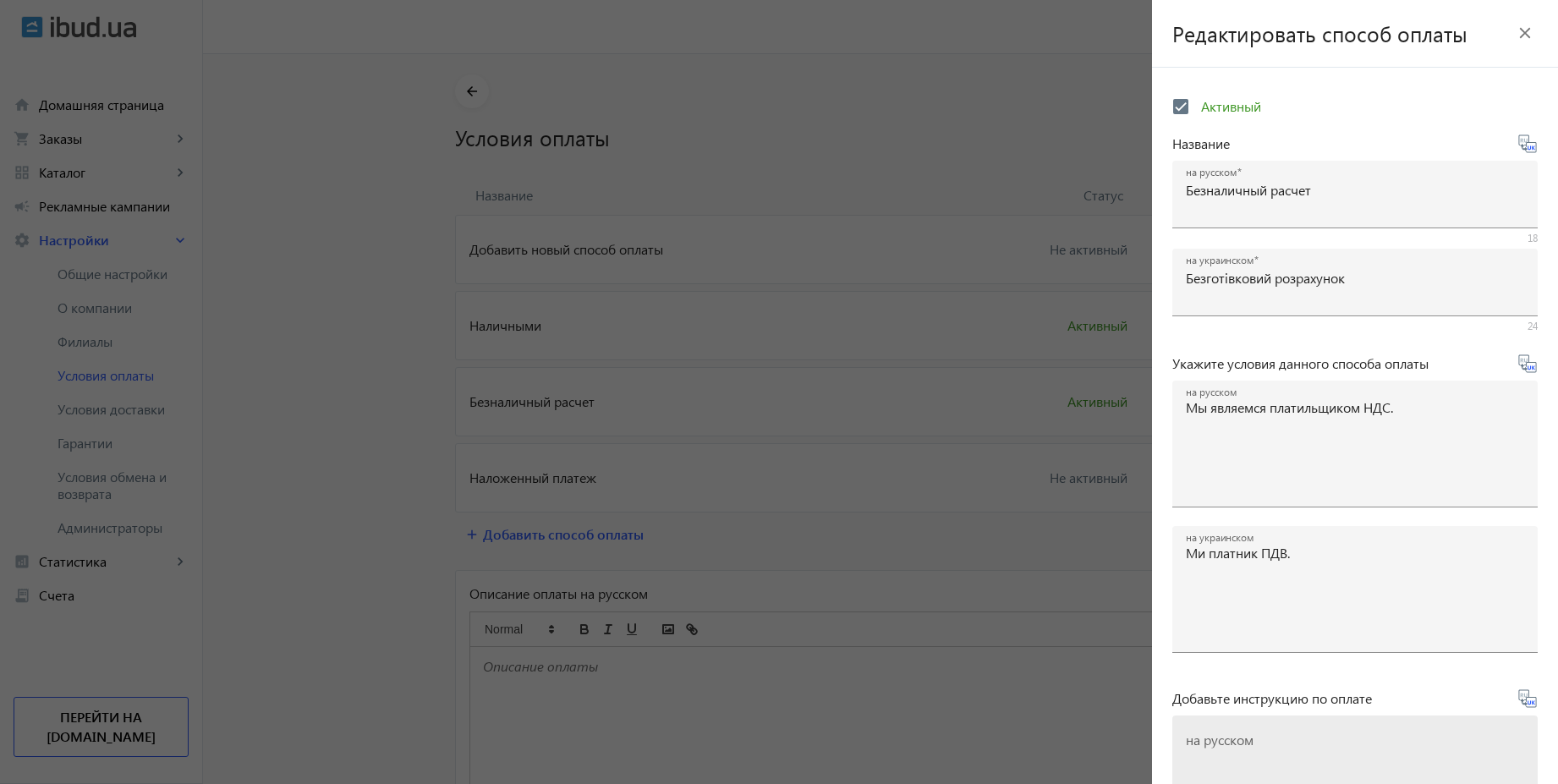
click at [1283, 742] on textarea "на русском" at bounding box center [1355, 786] width 339 height 100
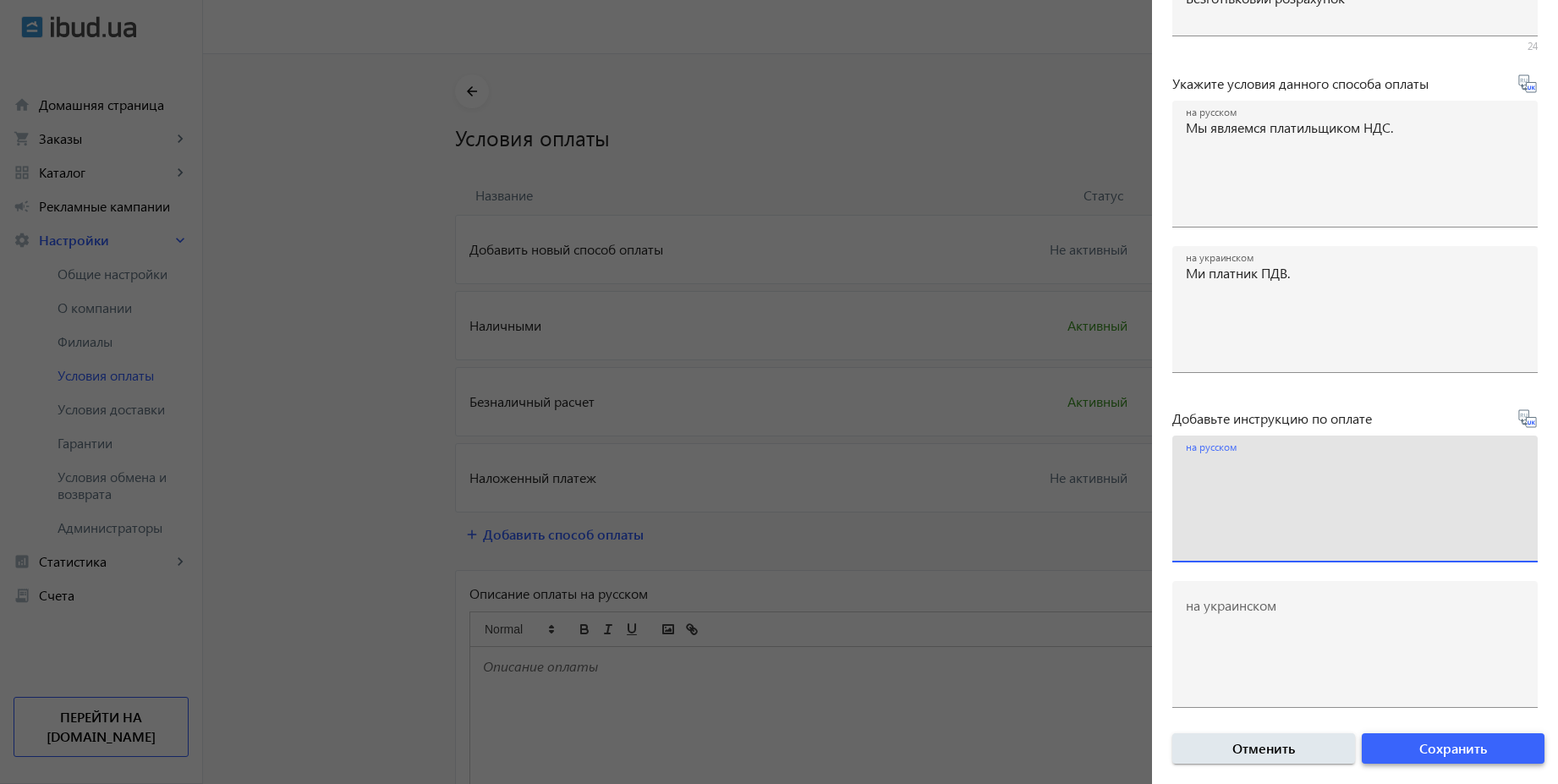
click at [1419, 743] on span "Сохранить" at bounding box center [1453, 748] width 68 height 18
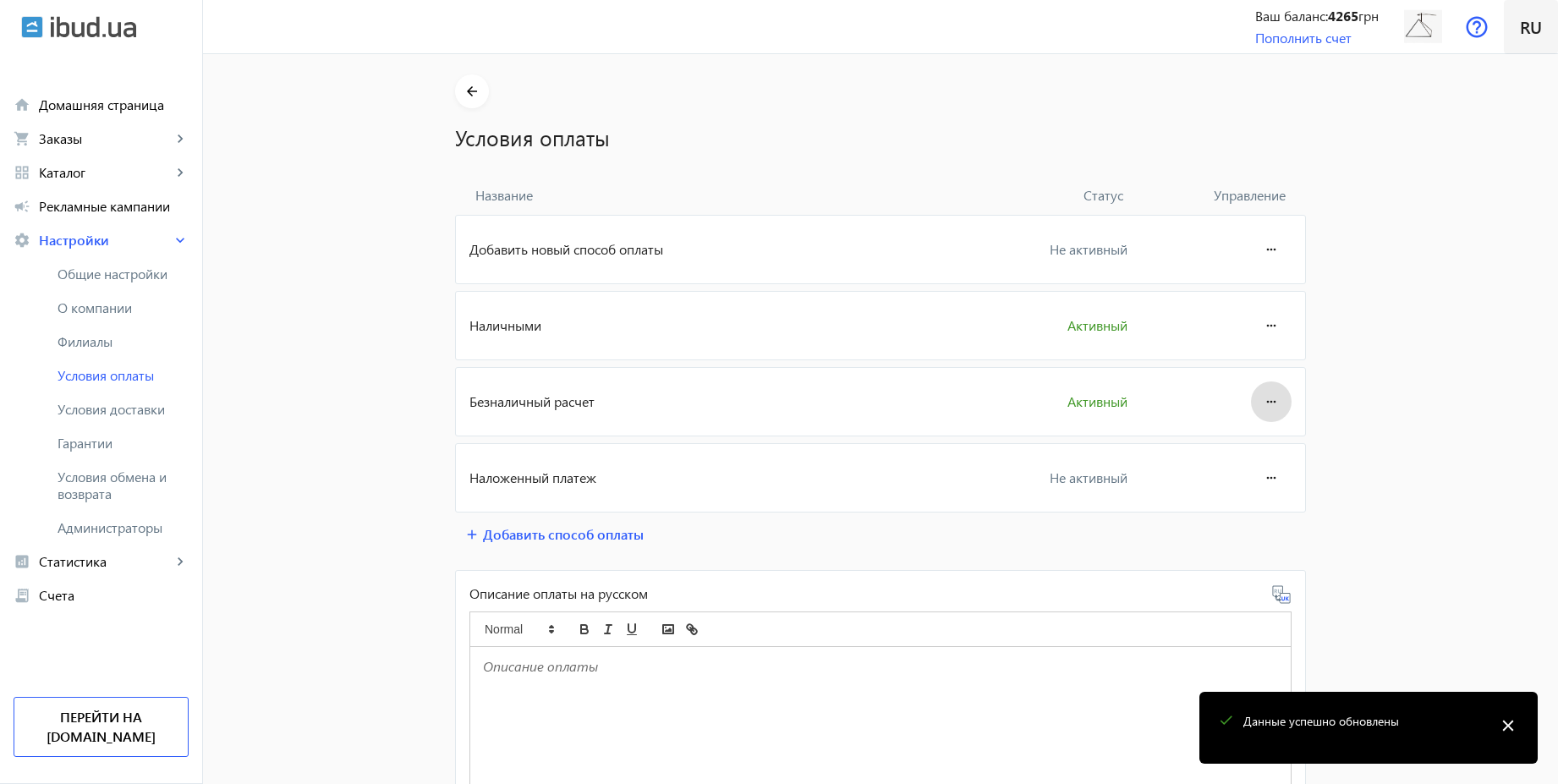
click at [1529, 19] on span "ru" at bounding box center [1531, 26] width 22 height 21
click at [1494, 108] on span "Українська" at bounding box center [1508, 112] width 67 height 21
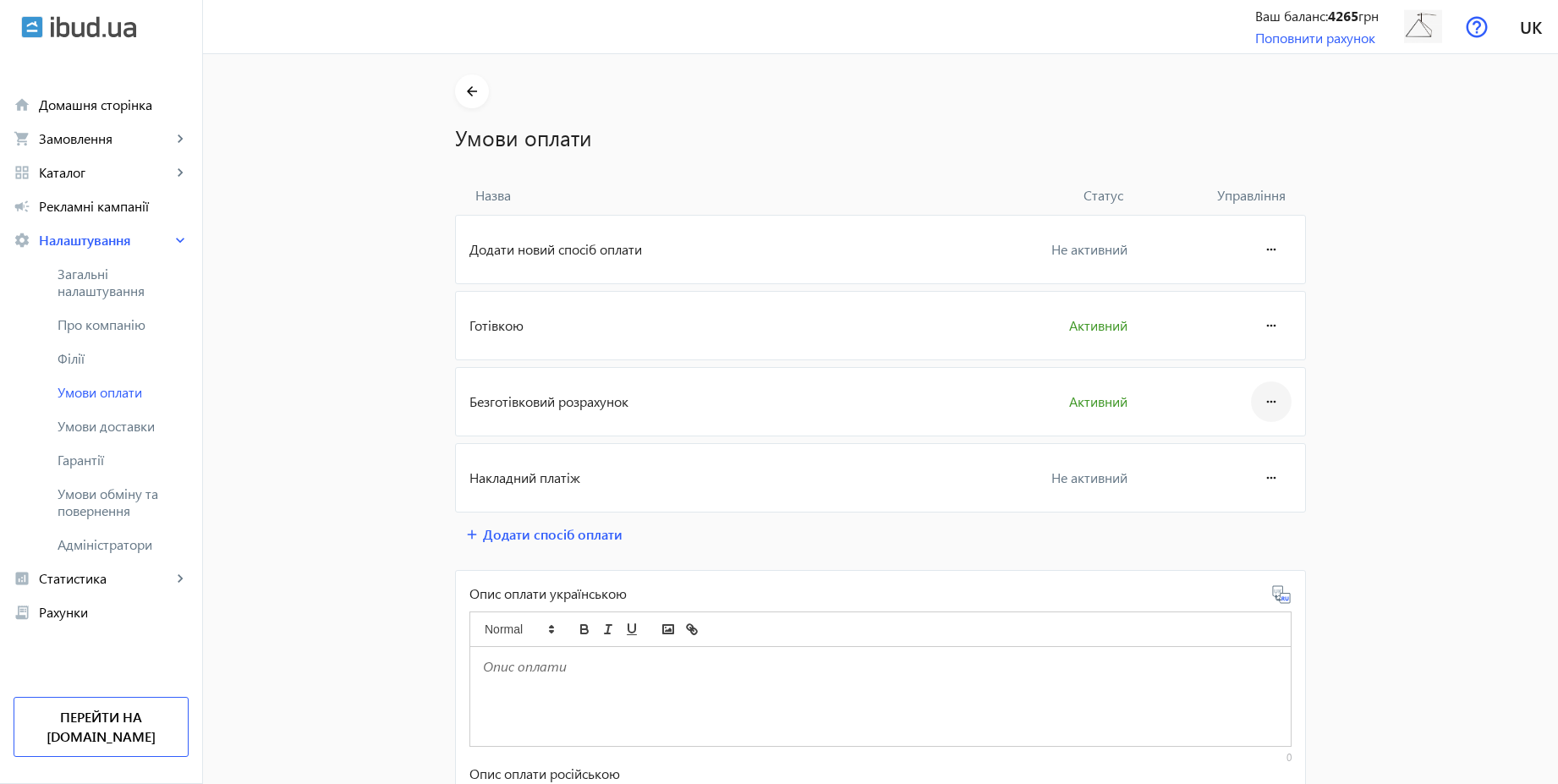
click at [1273, 411] on mat-icon "more_horiz" at bounding box center [1271, 402] width 20 height 40
click at [1256, 432] on button "Редагувати" at bounding box center [1239, 449] width 95 height 40
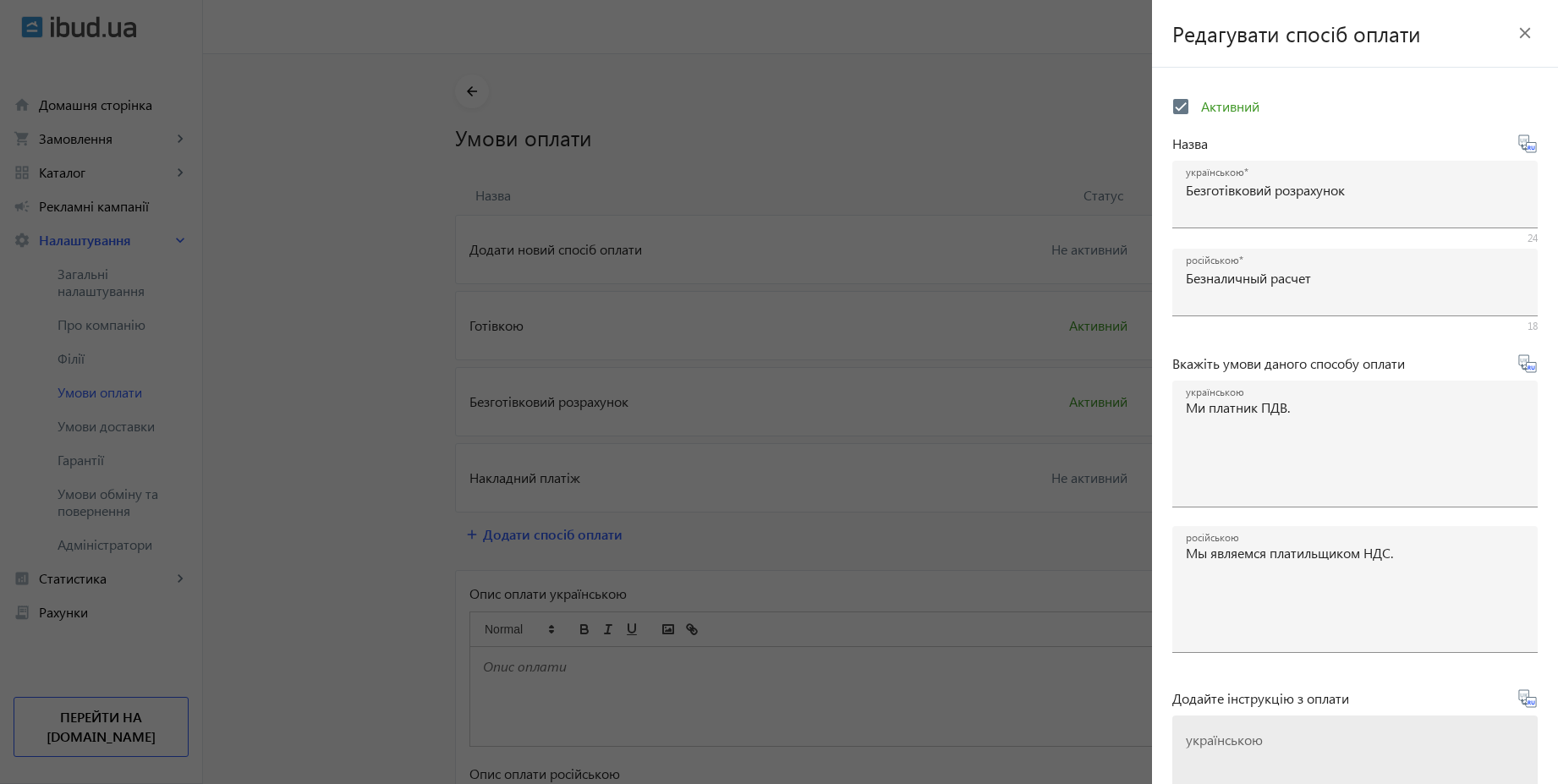
click at [1261, 738] on mat-label "українською" at bounding box center [1225, 739] width 77 height 18
click at [1261, 738] on textarea "українською" at bounding box center [1355, 786] width 339 height 100
paste textarea "Оплачуйте замовлення переказом із будь-якого банку України чи по реквізитах у с…"
type textarea "Оплачуйте замовлення переказом із будь-якого банку України чи по реквізитах у с…"
click at [1532, 702] on icon at bounding box center [1533, 702] width 4 height 4
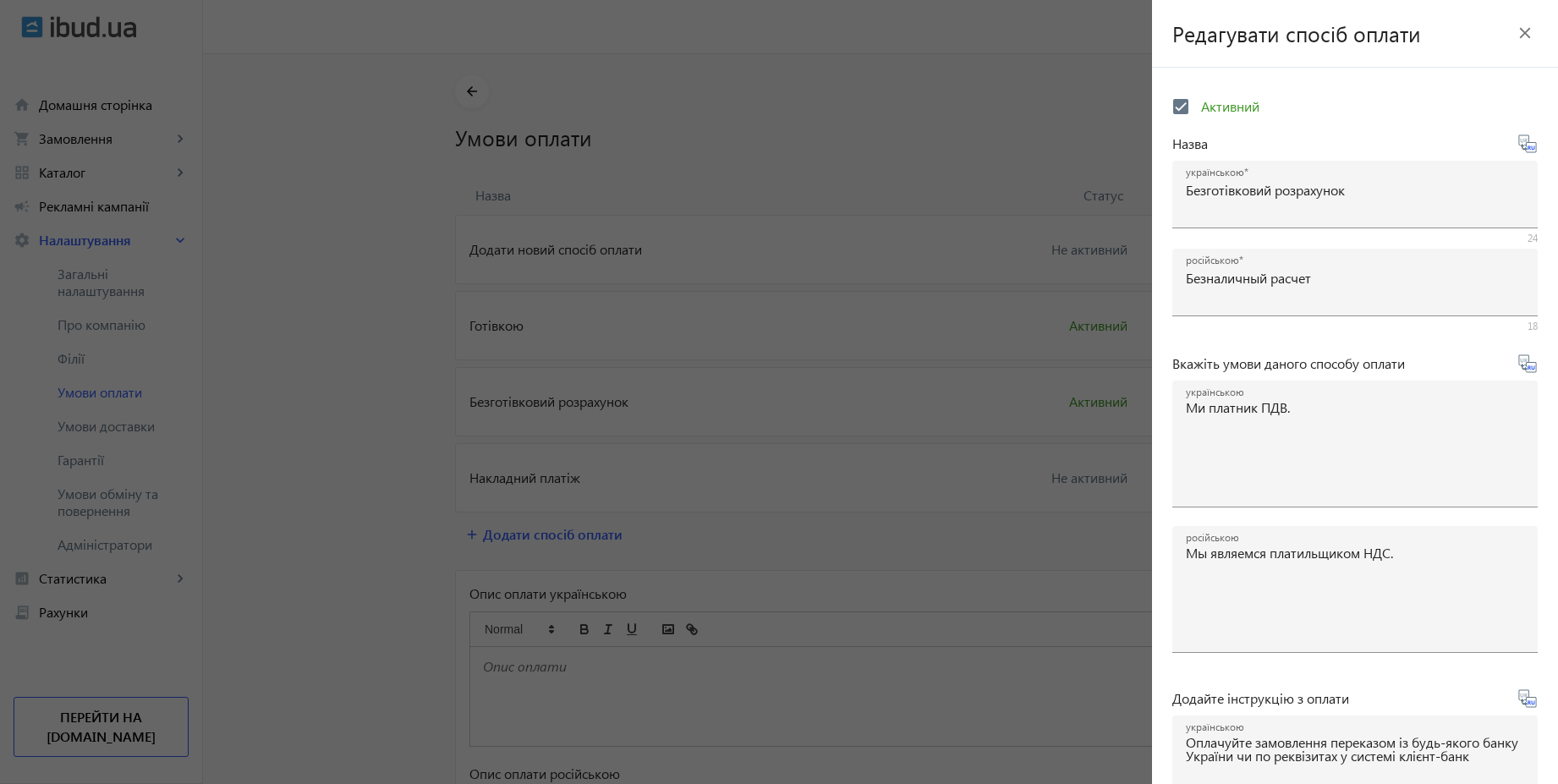
type textarea "Оплачивайте заказ переводом из любого банка или по реквизитам в системе клиент-…"
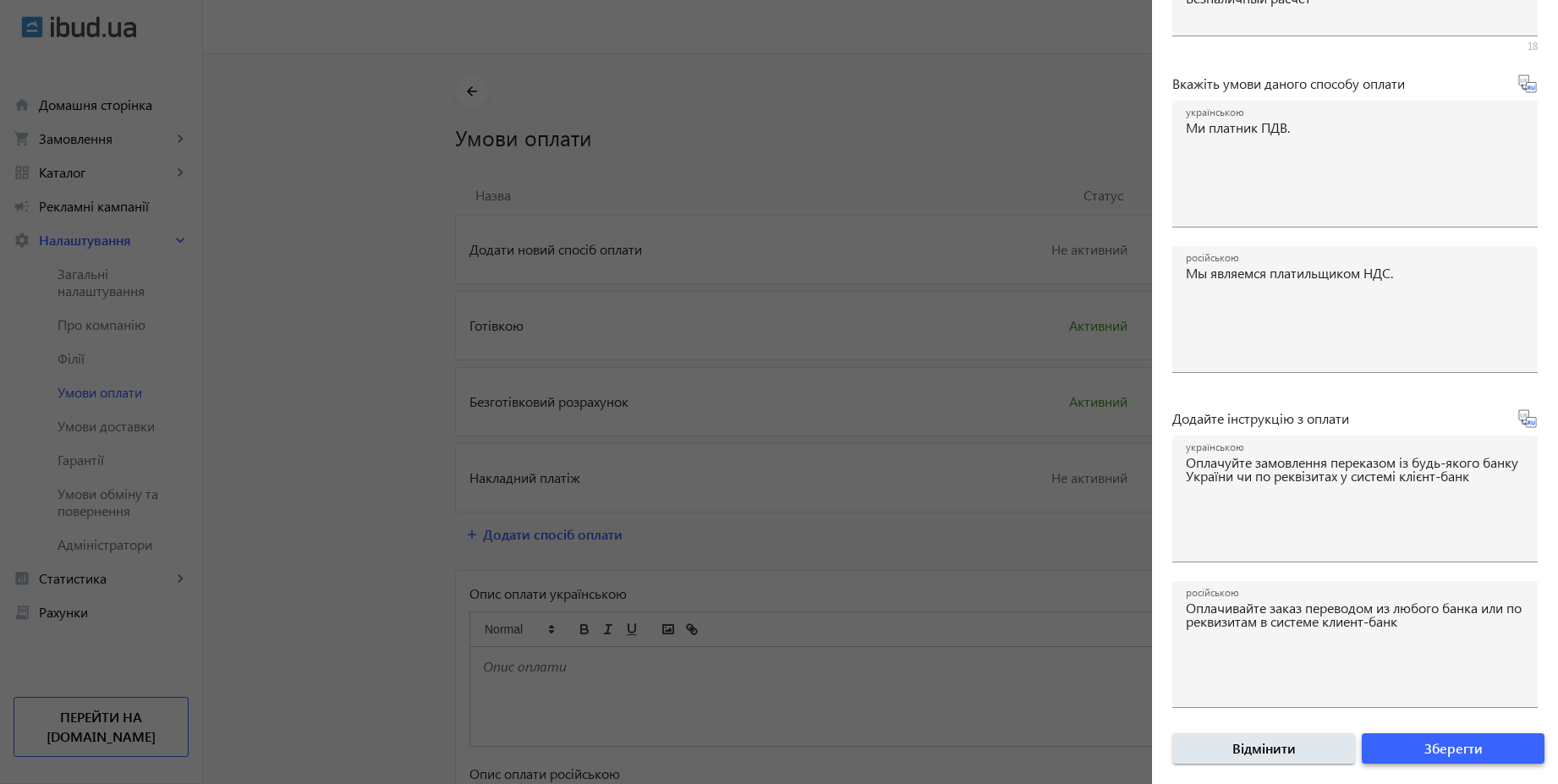
click at [1430, 740] on span "Зберегти" at bounding box center [1454, 748] width 59 height 18
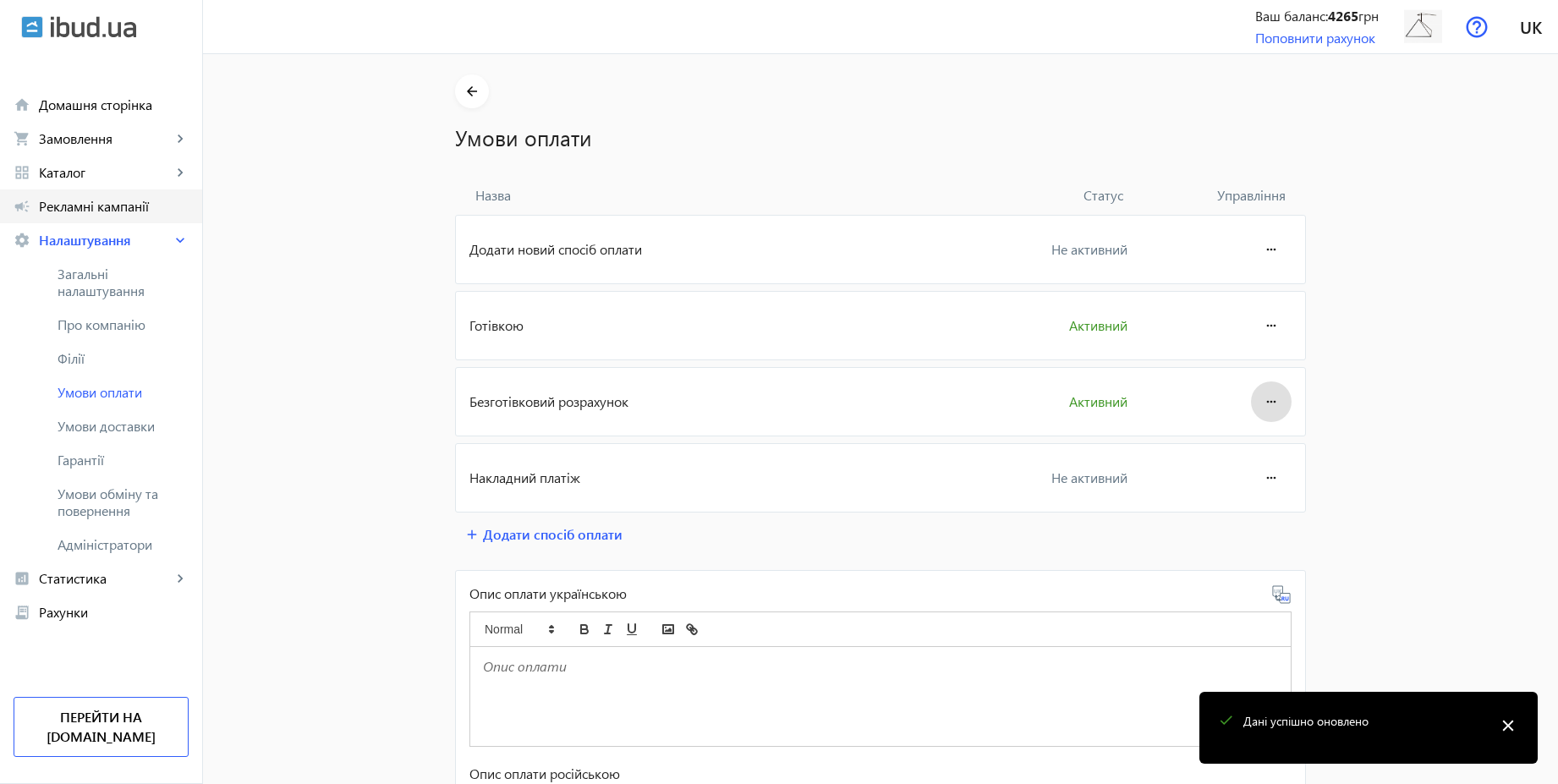
click at [61, 210] on span "Рекламні кампанії" at bounding box center [113, 206] width 150 height 17
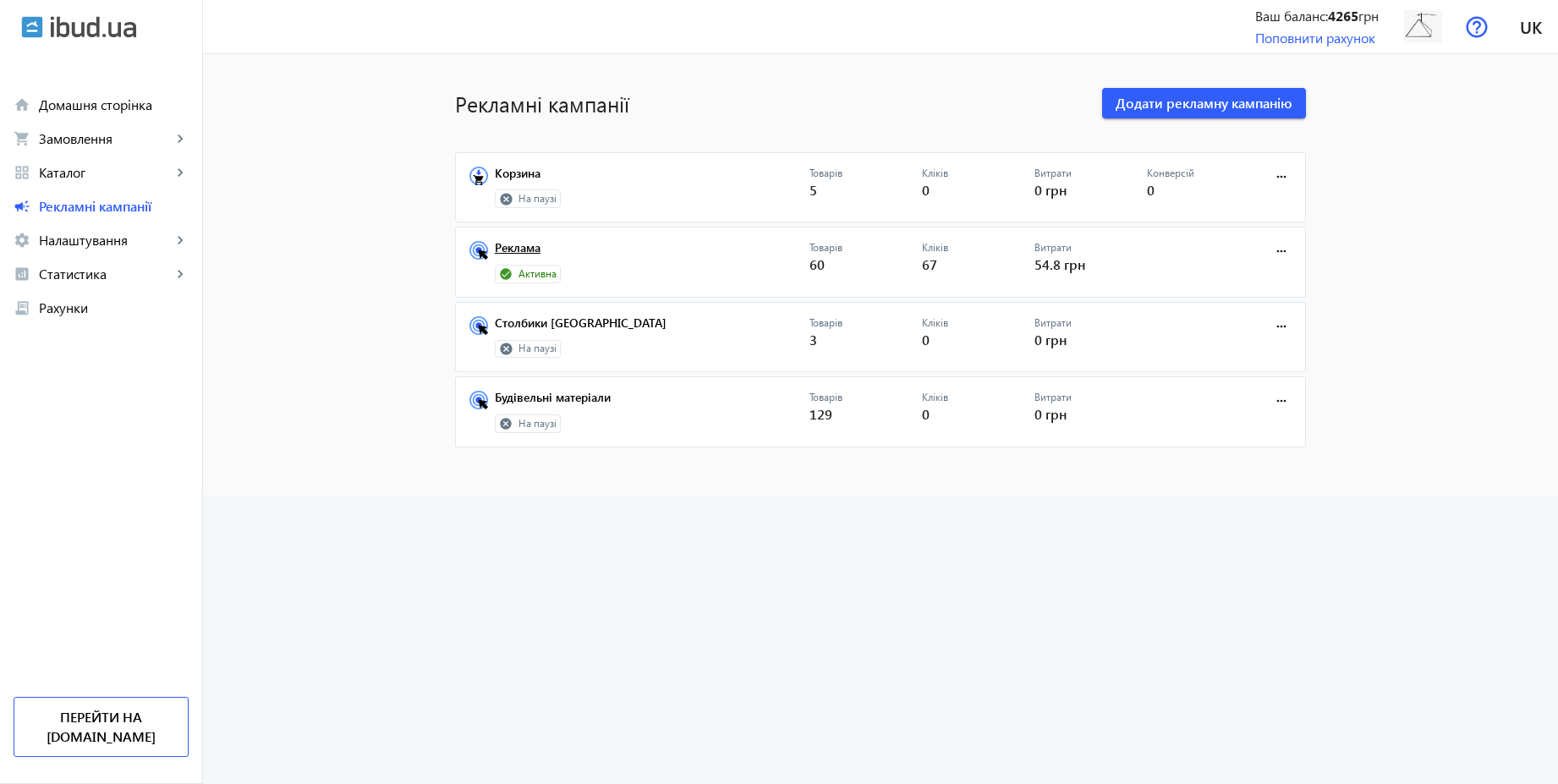
click at [510, 251] on link "Реклама" at bounding box center [652, 253] width 315 height 24
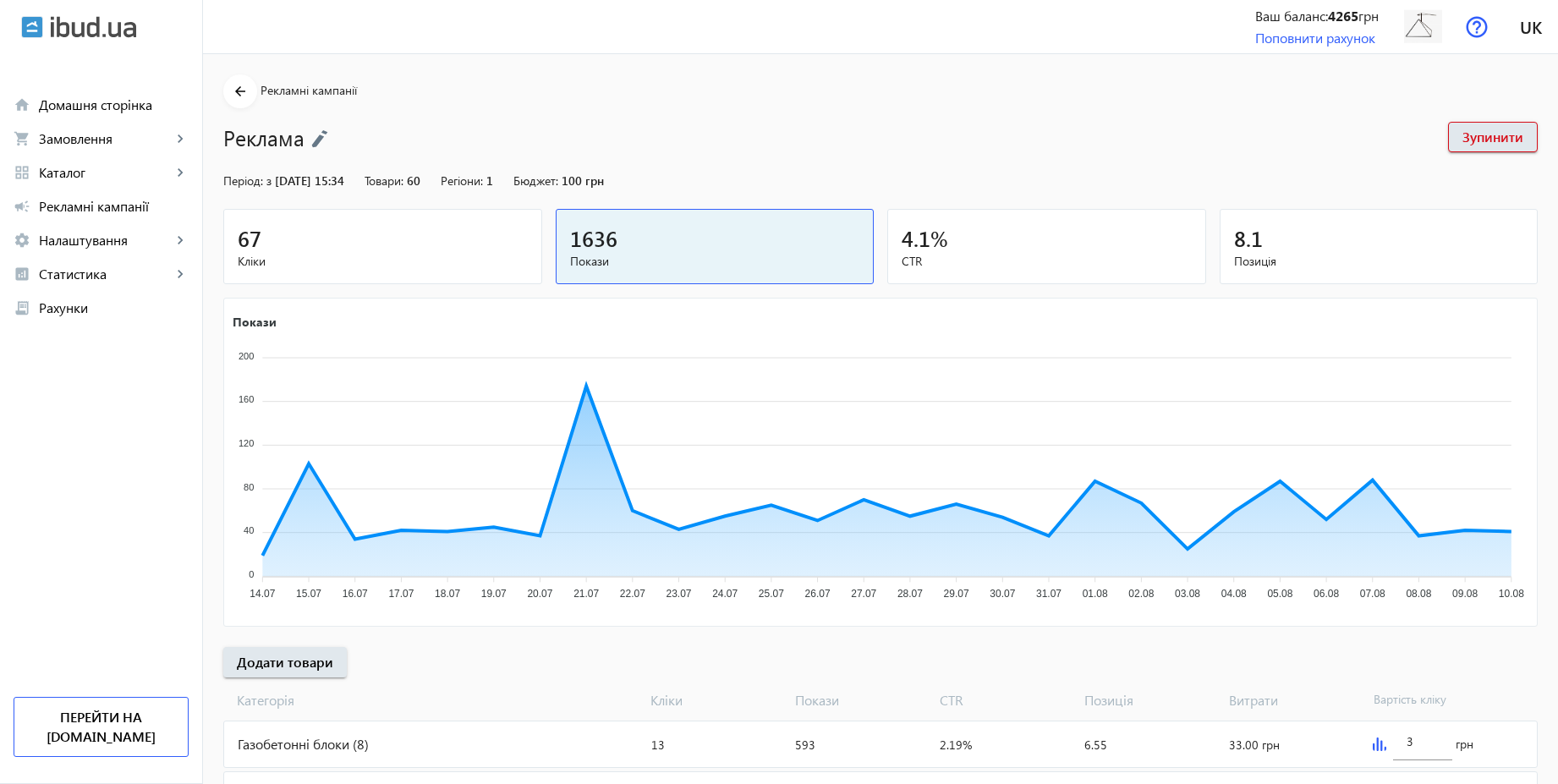
click at [311, 131] on img at bounding box center [319, 139] width 17 height 18
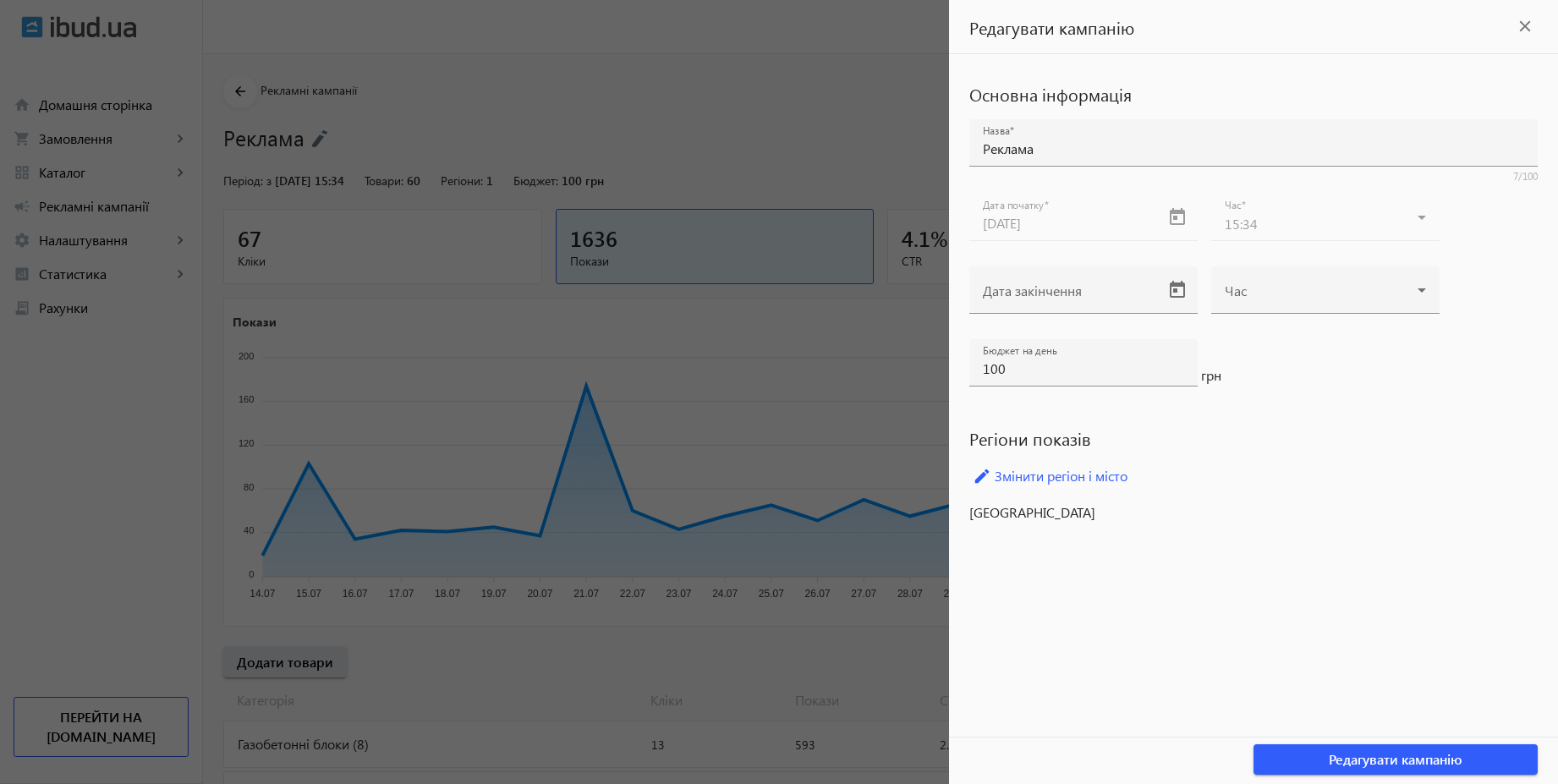
click at [719, 141] on div at bounding box center [779, 392] width 1558 height 784
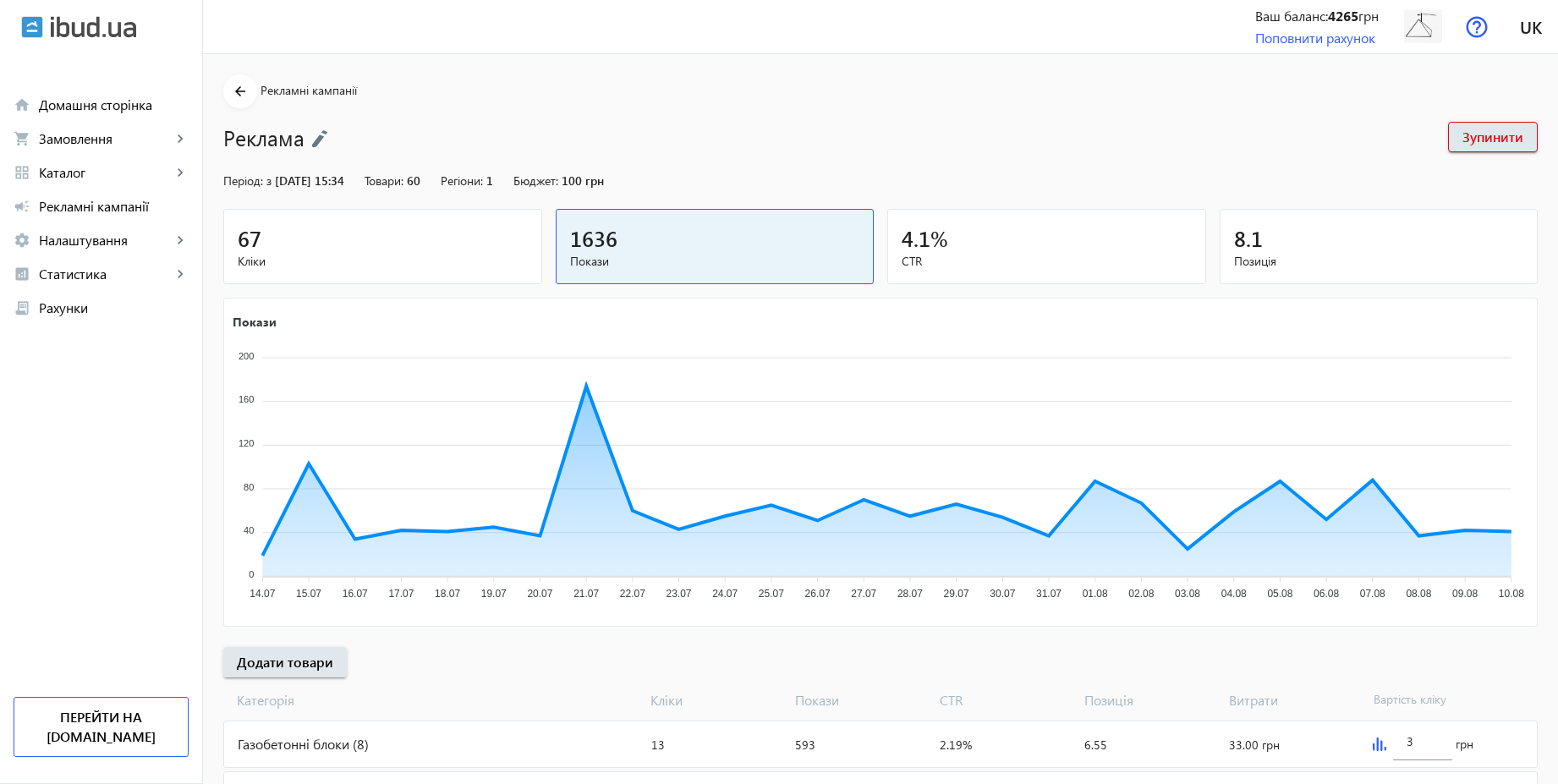
scroll to position [567, 0]
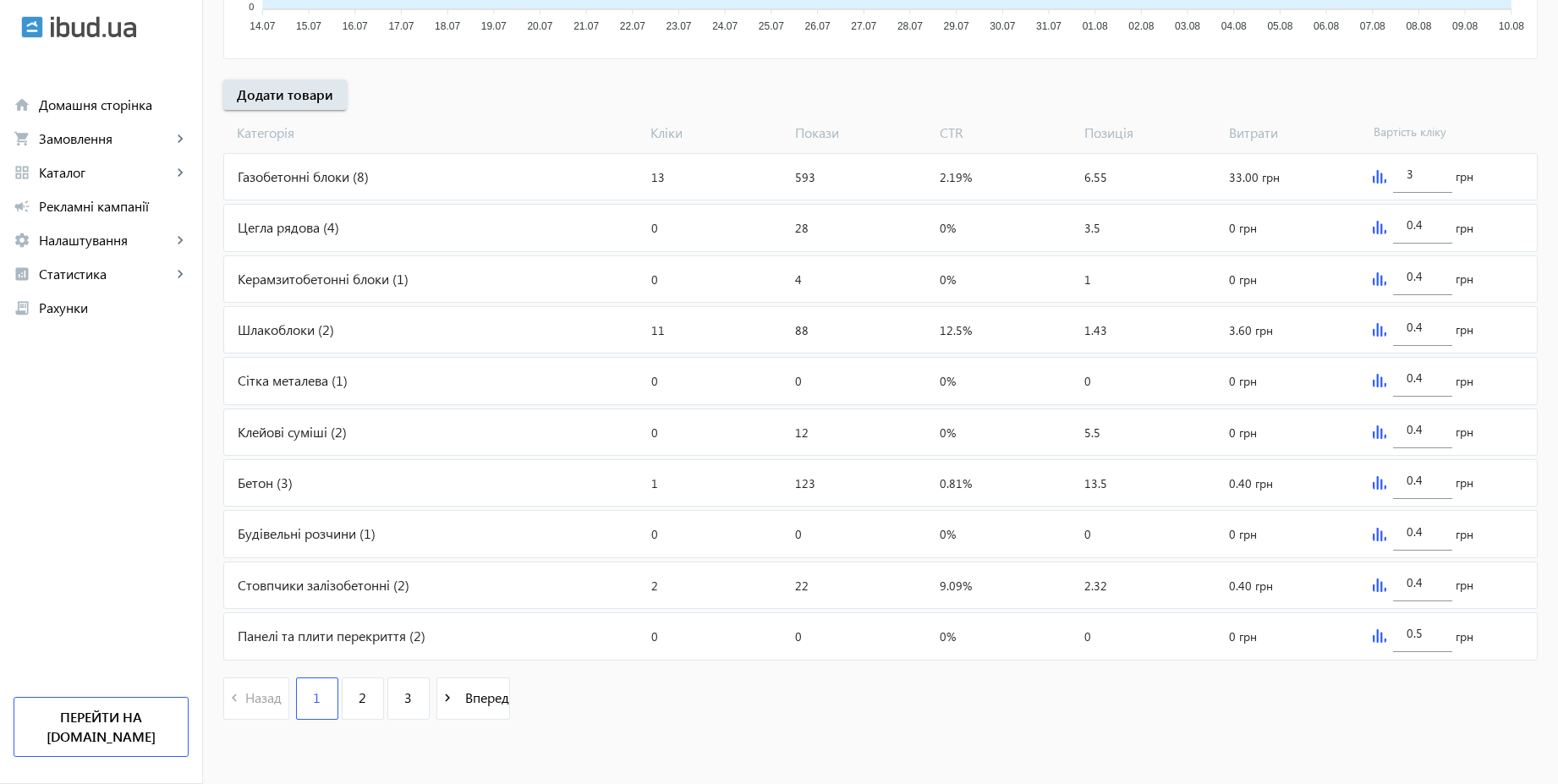
click at [1557, 545] on html "arrow_back home Домашня сторінка shopping_cart Замовлення keyboard_arrow_right …" at bounding box center [779, 108] width 1558 height 1351
click at [490, 687] on span at bounding box center [473, 698] width 72 height 40
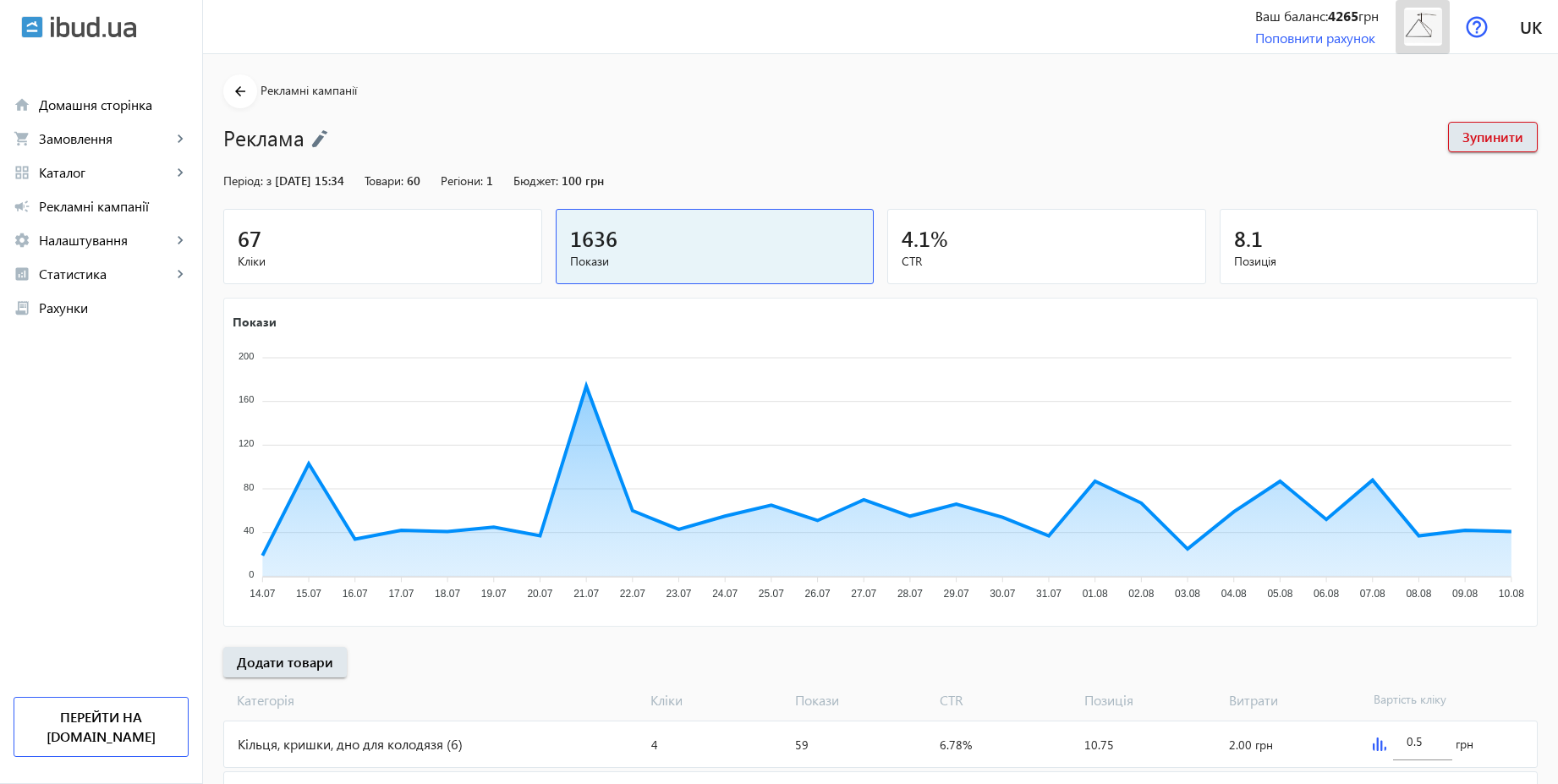
click at [1420, 42] on img at bounding box center [1422, 26] width 38 height 38
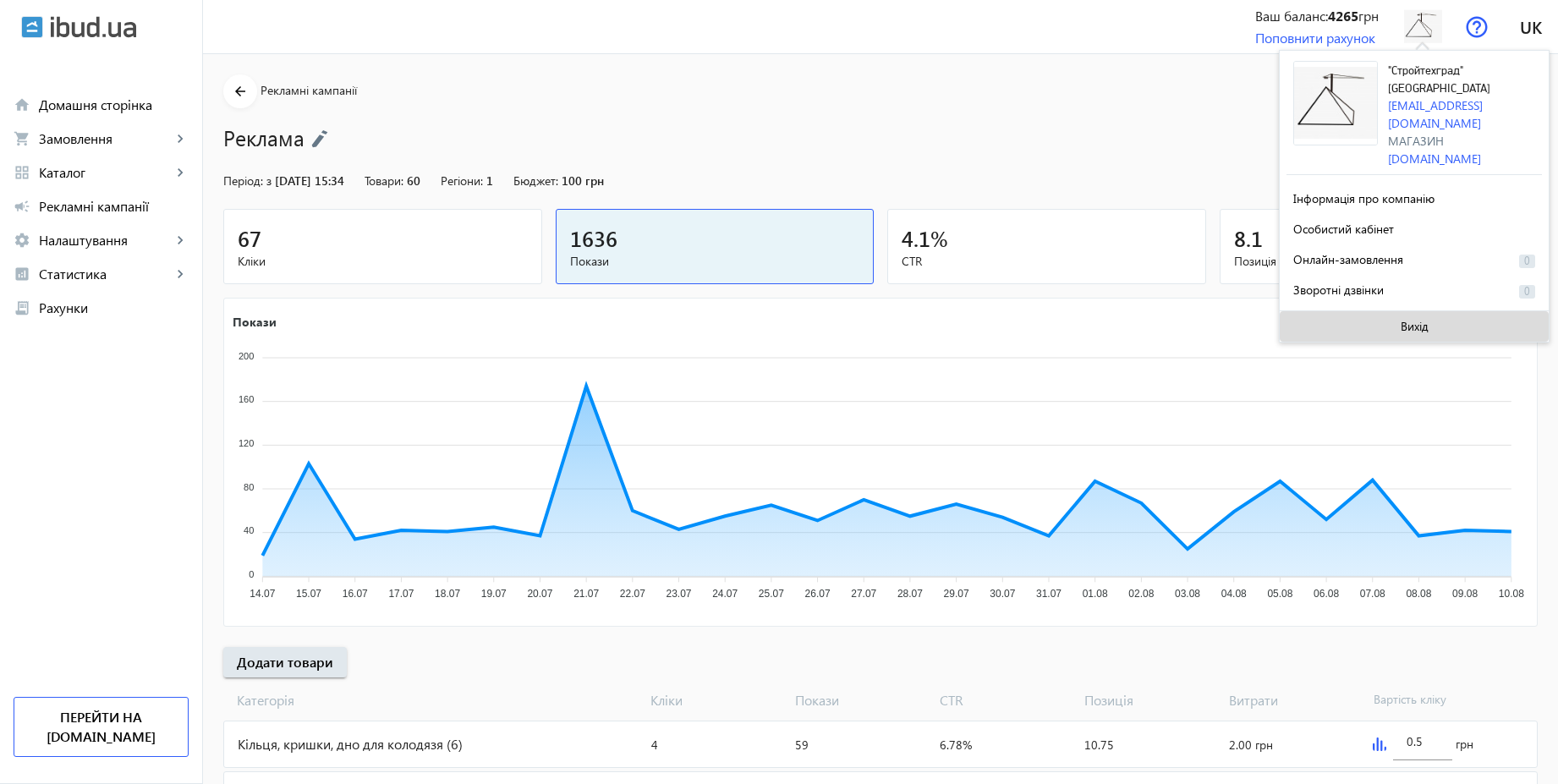
click at [1409, 319] on span "Вихід" at bounding box center [1415, 325] width 28 height 13
